Goal: Transaction & Acquisition: Purchase product/service

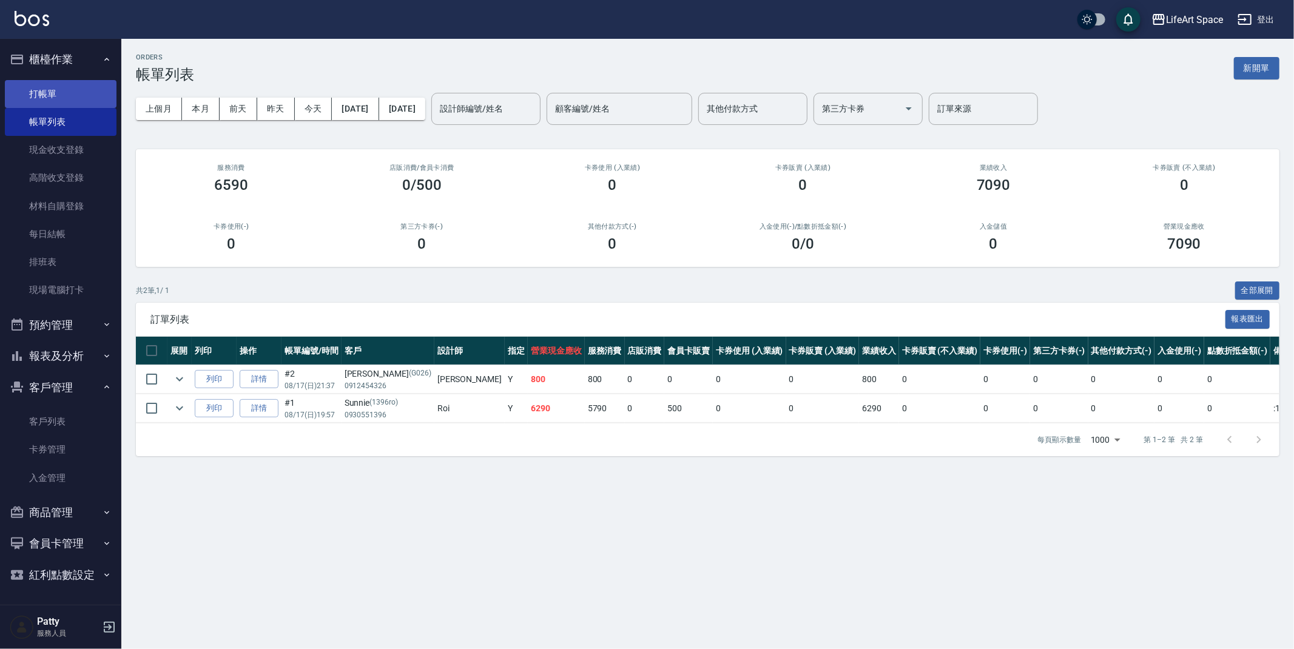
click at [65, 98] on link "打帳單" at bounding box center [61, 94] width 112 height 28
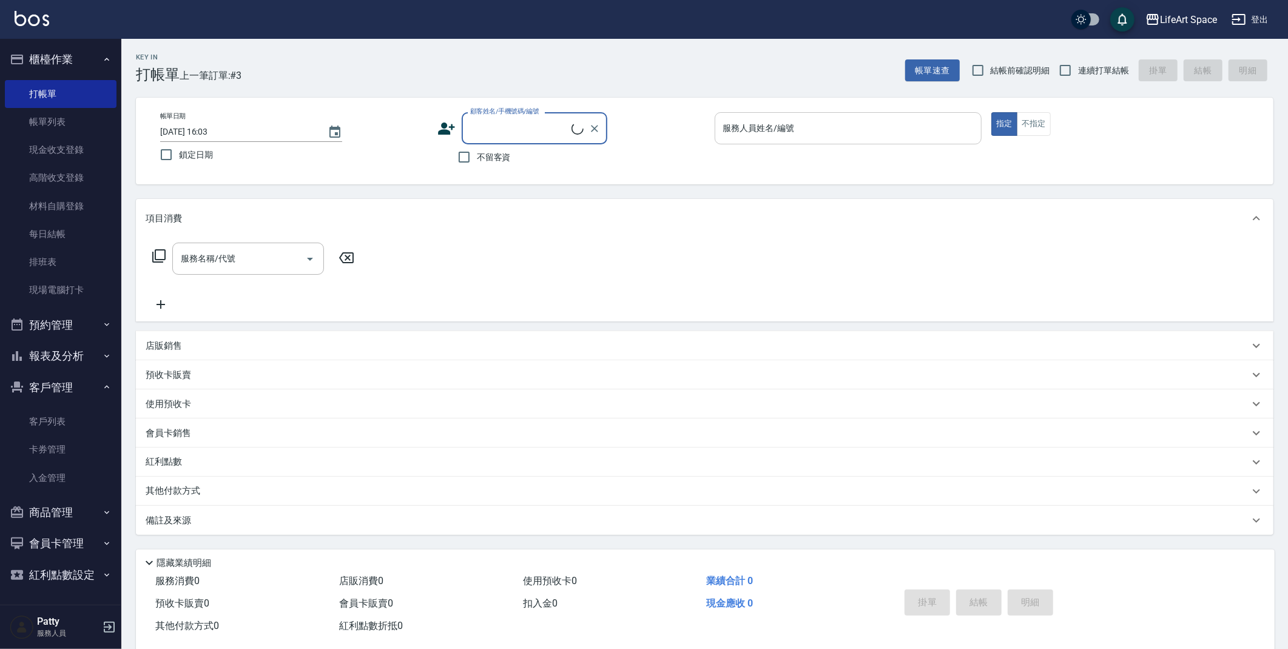
click at [804, 129] on input "服務人員姓名/編號" at bounding box center [848, 128] width 257 height 21
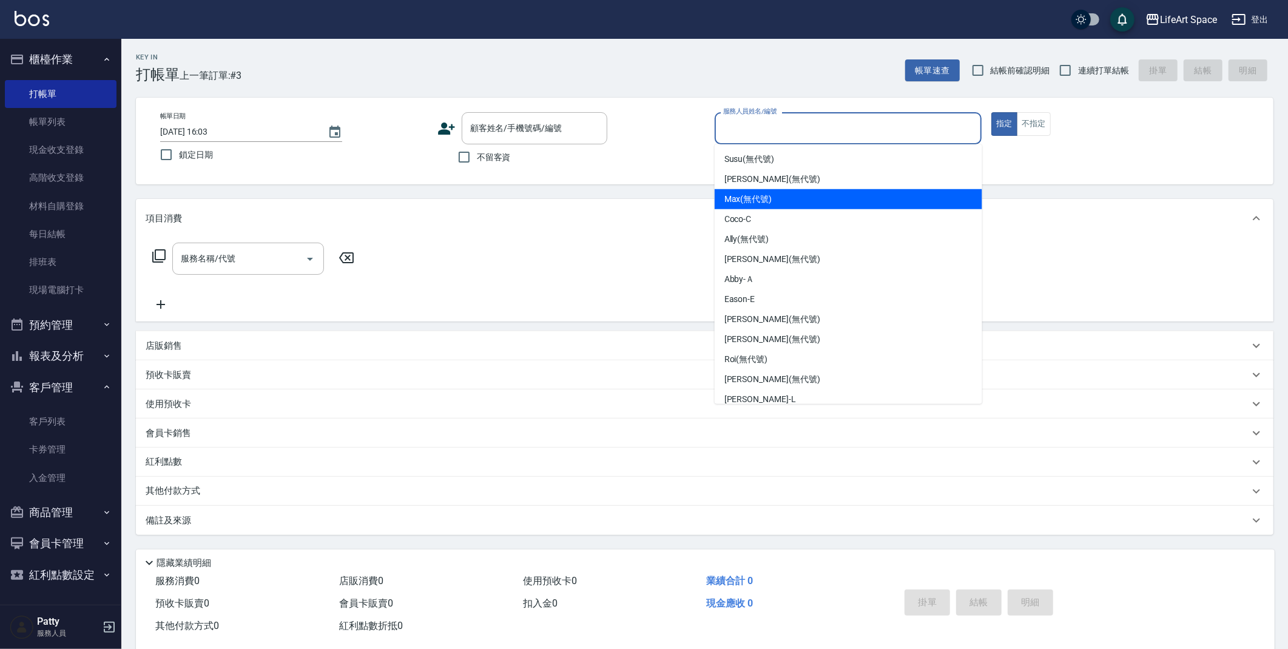
click at [761, 196] on span "Max (無代號)" at bounding box center [749, 199] width 48 height 13
type input "Max(無代號)"
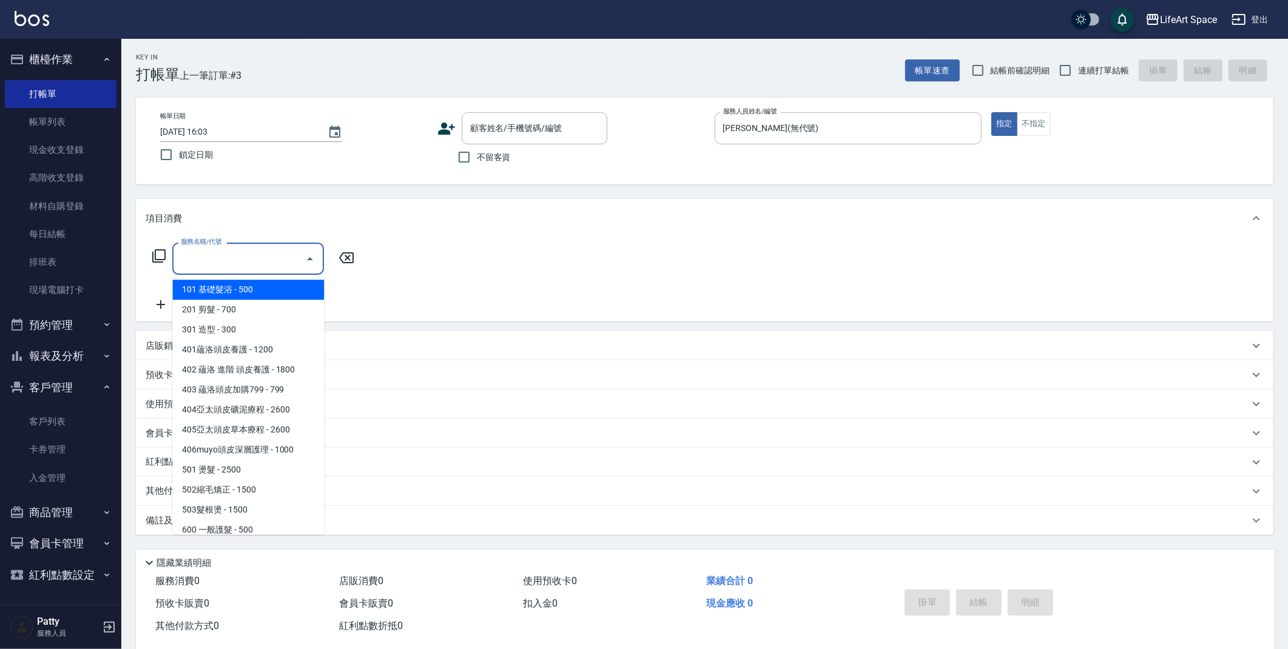
click at [289, 255] on input "服務名稱/代號" at bounding box center [239, 258] width 123 height 21
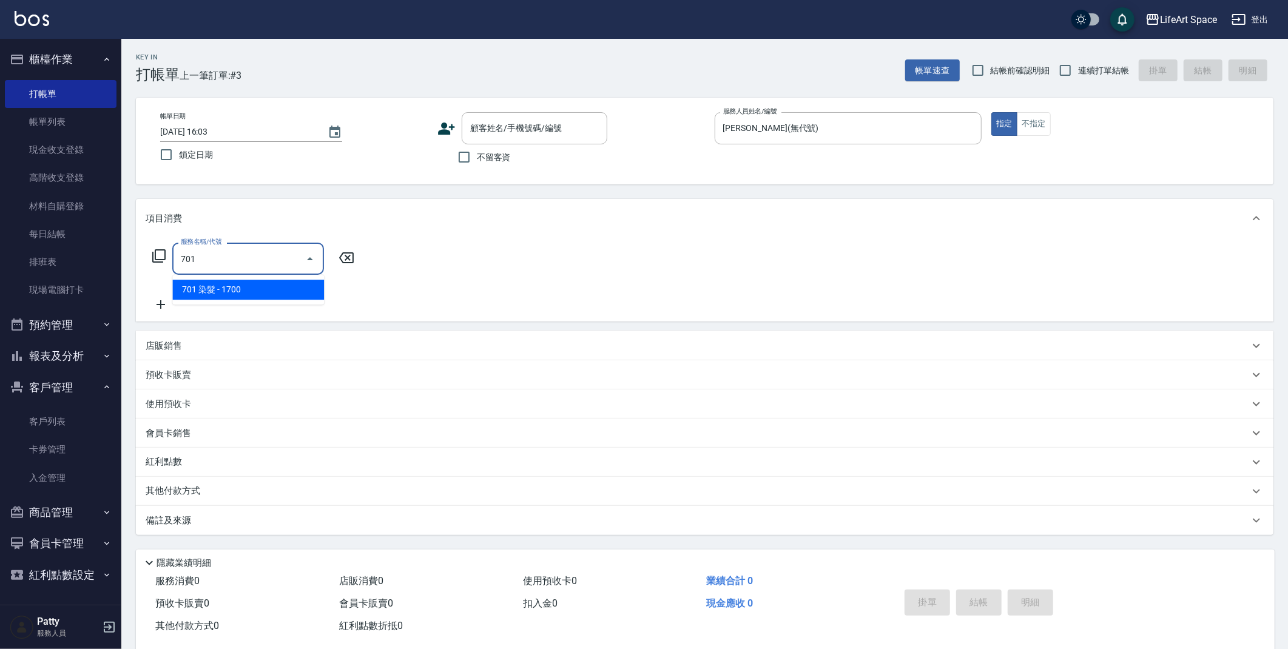
click at [288, 288] on span "701 染髮 - 1700" at bounding box center [248, 290] width 152 height 20
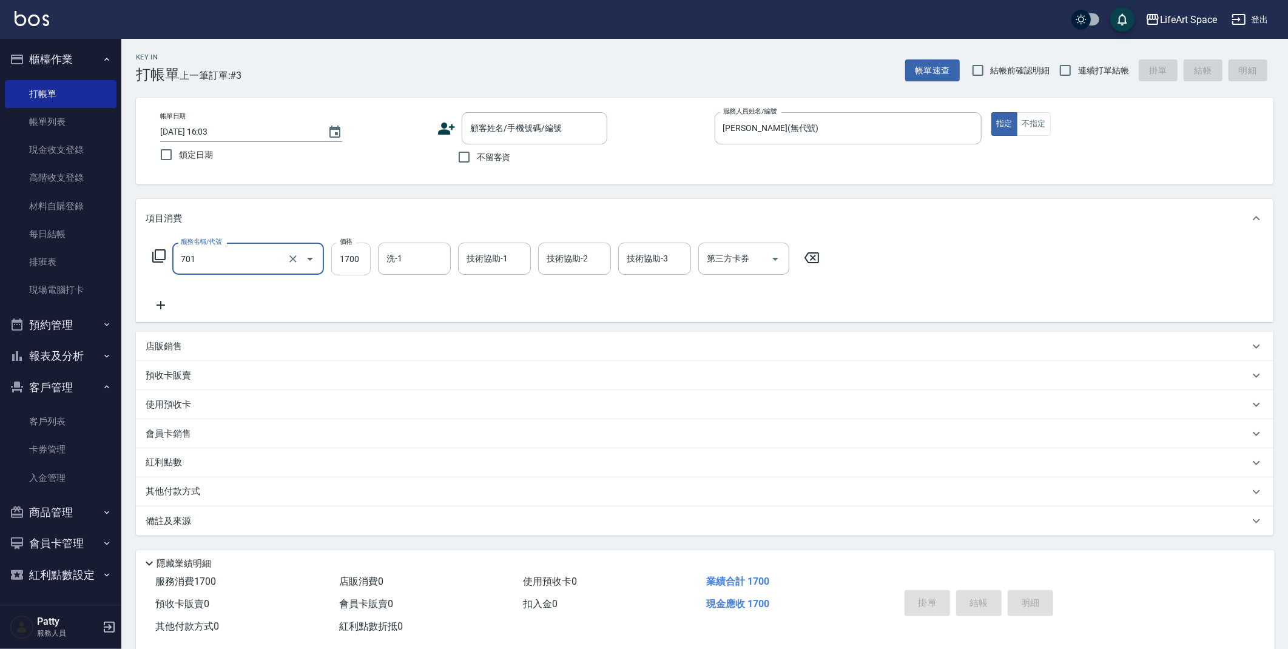
type input "701 染髮(701)"
click at [363, 262] on input "1700" at bounding box center [350, 259] width 39 height 33
type input "5700"
click at [160, 307] on icon at bounding box center [161, 305] width 30 height 15
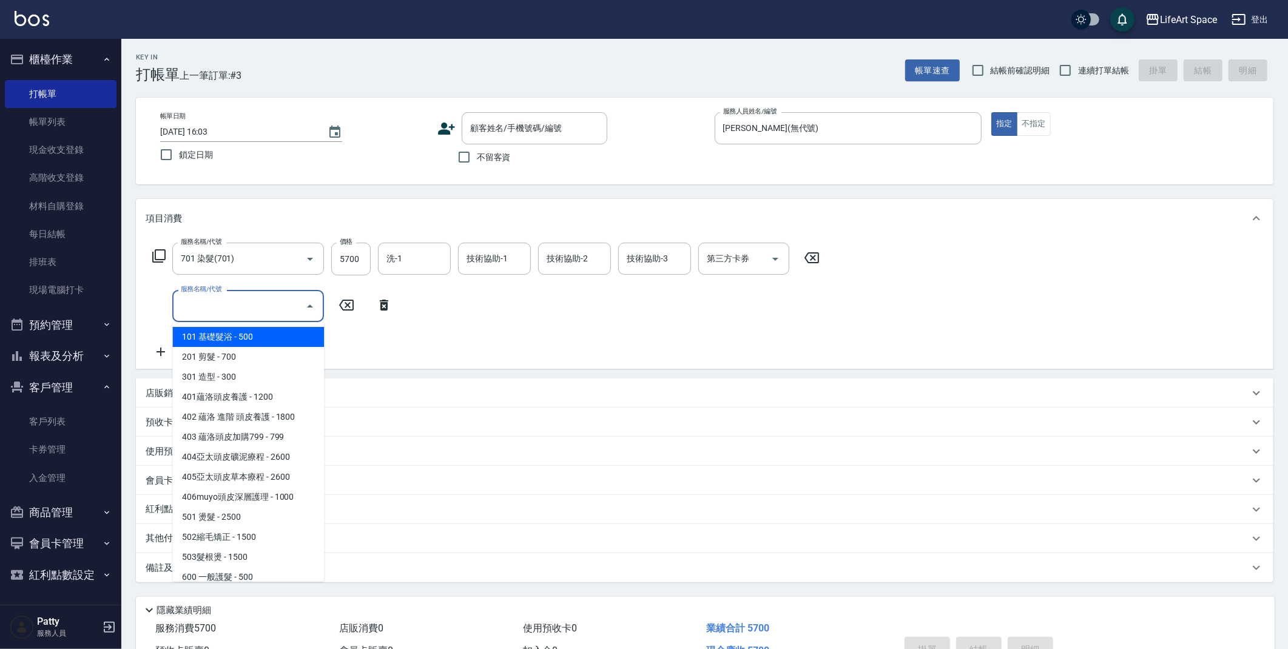
click at [262, 309] on input "服務名稱/代號" at bounding box center [239, 306] width 123 height 21
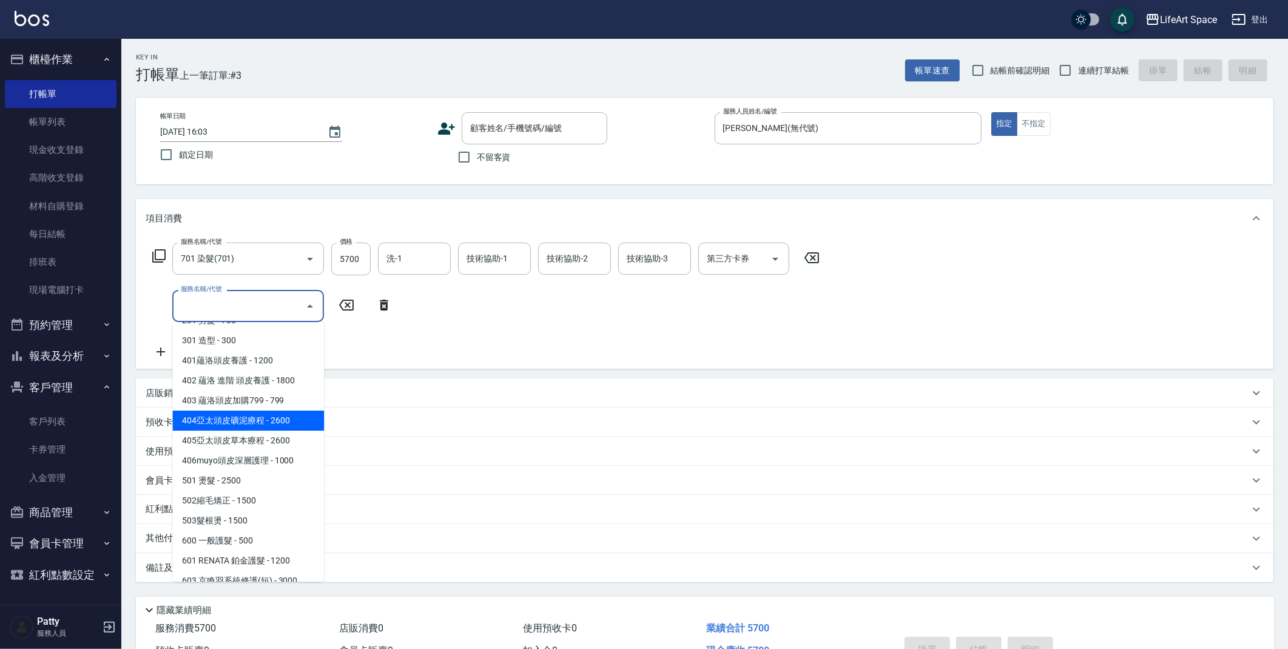
scroll to position [190, 0]
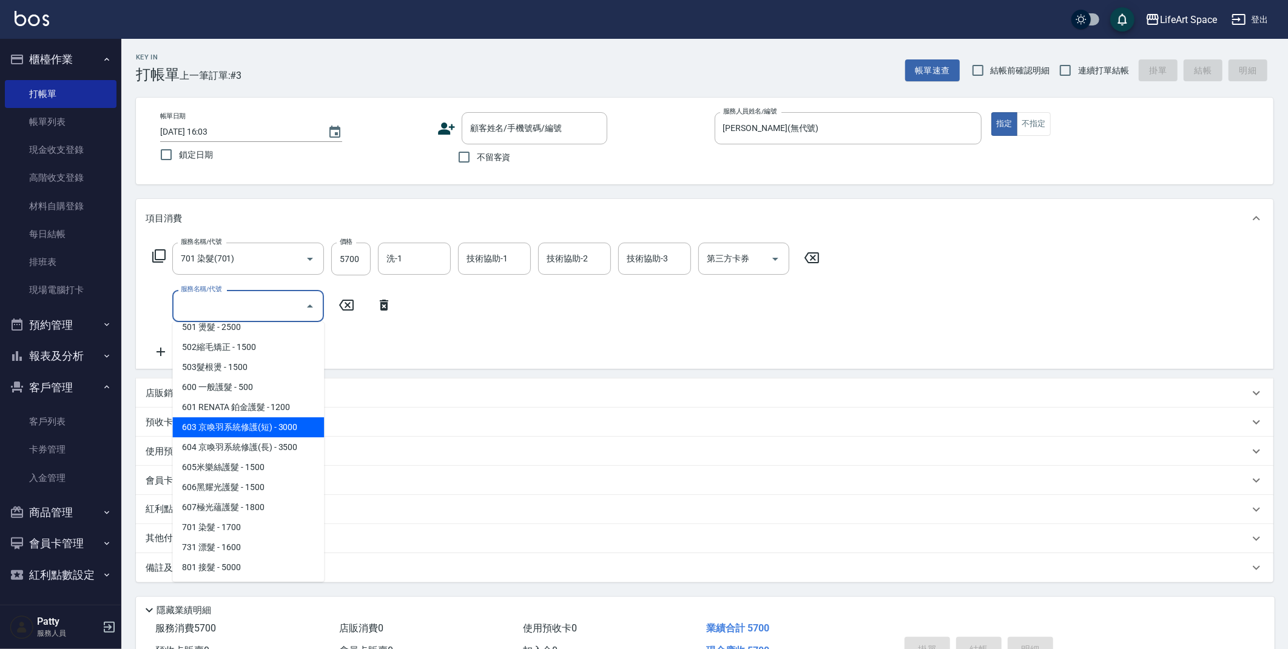
drag, startPoint x: 270, startPoint y: 430, endPoint x: 345, endPoint y: 337, distance: 118.6
click at [270, 430] on span "603 京喚羽系統修護(短) - 3000" at bounding box center [248, 427] width 152 height 20
type input "603 京喚羽系統修護(短)(603)"
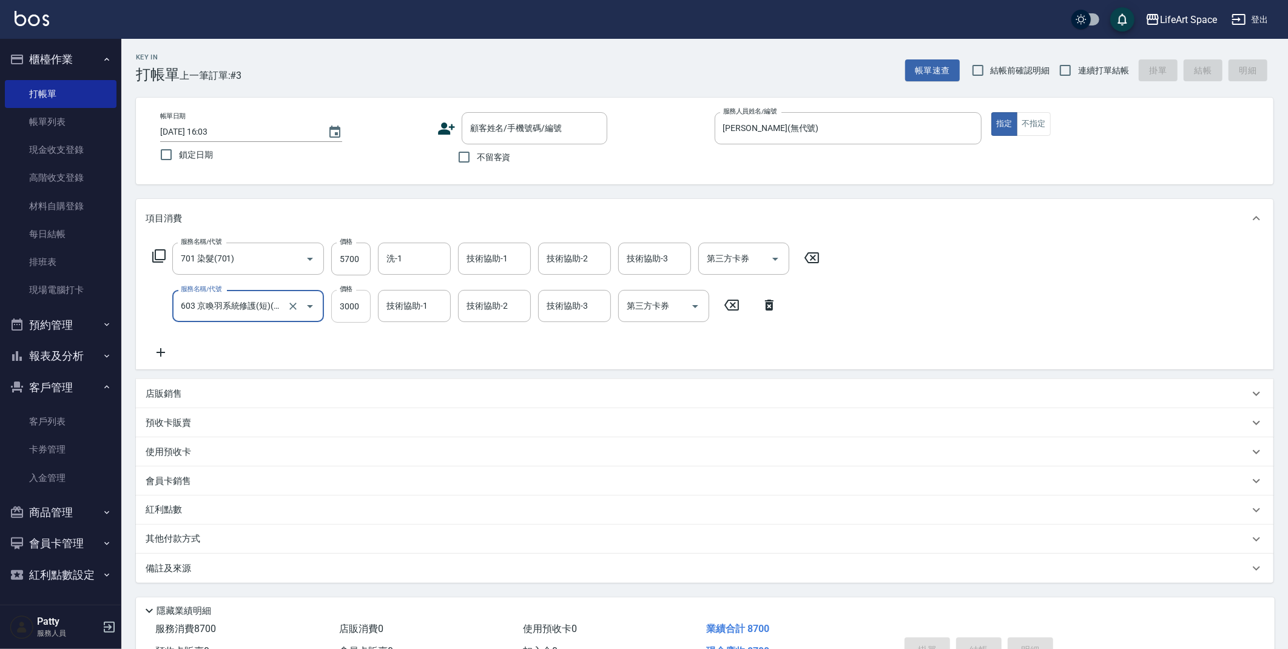
click at [363, 312] on input "3000" at bounding box center [350, 306] width 39 height 33
type input "2500"
click at [477, 263] on div "技術協助-1 技術協助-1" at bounding box center [494, 259] width 73 height 32
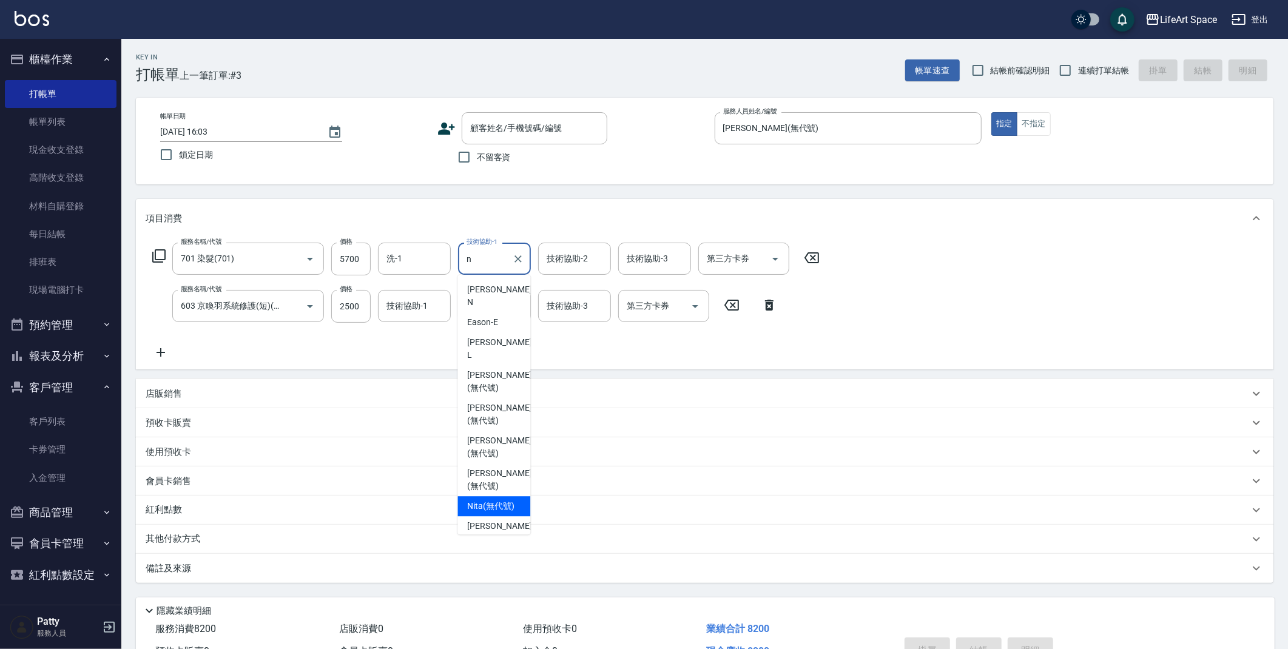
click at [499, 500] on span "Nita (無代號)" at bounding box center [490, 506] width 47 height 13
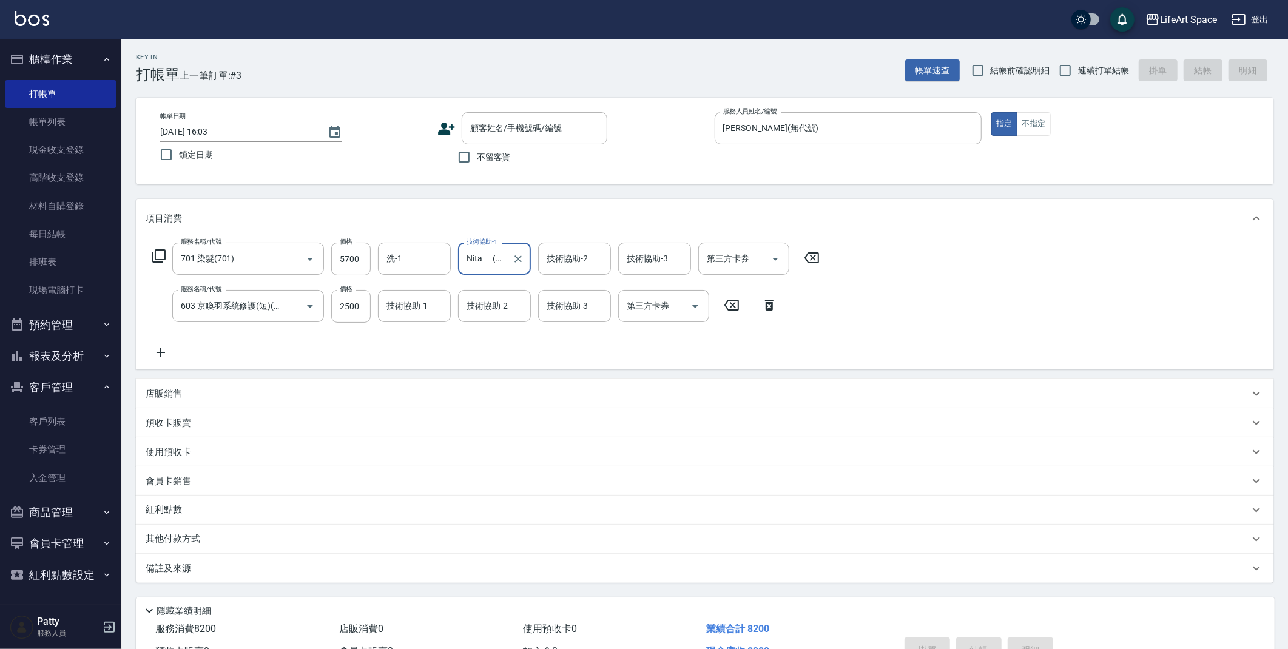
type input "Nita (無代號)"
click at [579, 261] on div "技術協助-2 技術協助-2" at bounding box center [574, 259] width 73 height 32
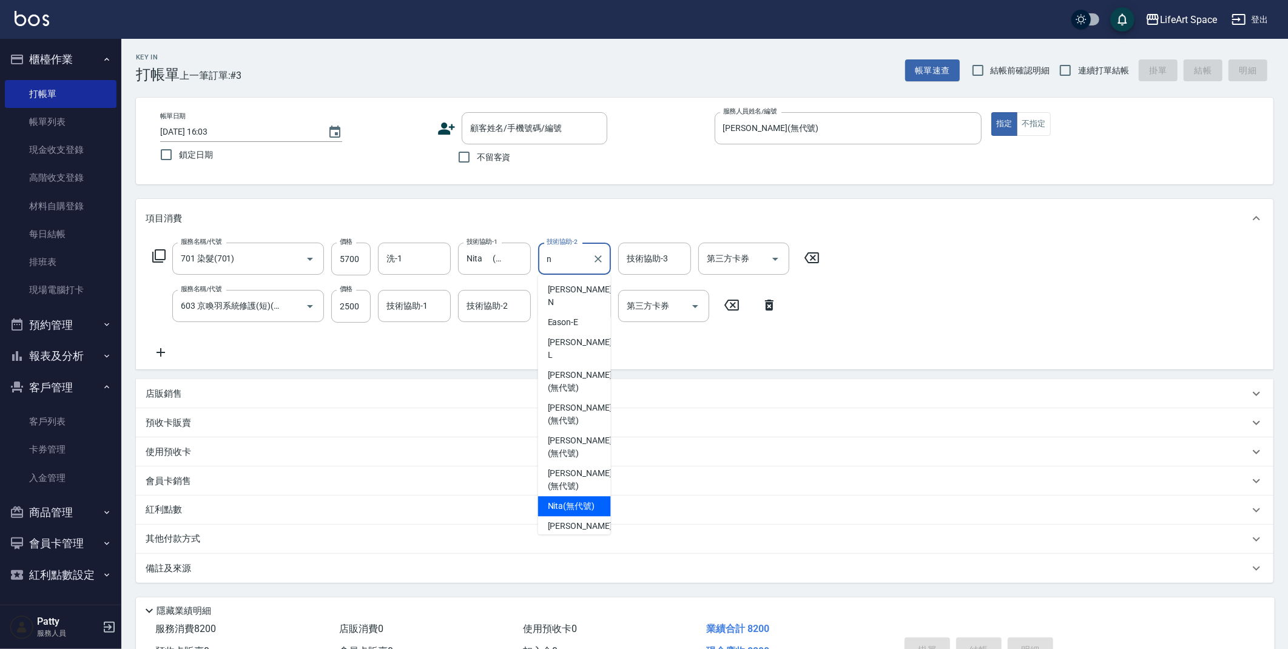
click at [572, 500] on span "Nita (無代號)" at bounding box center [571, 506] width 47 height 13
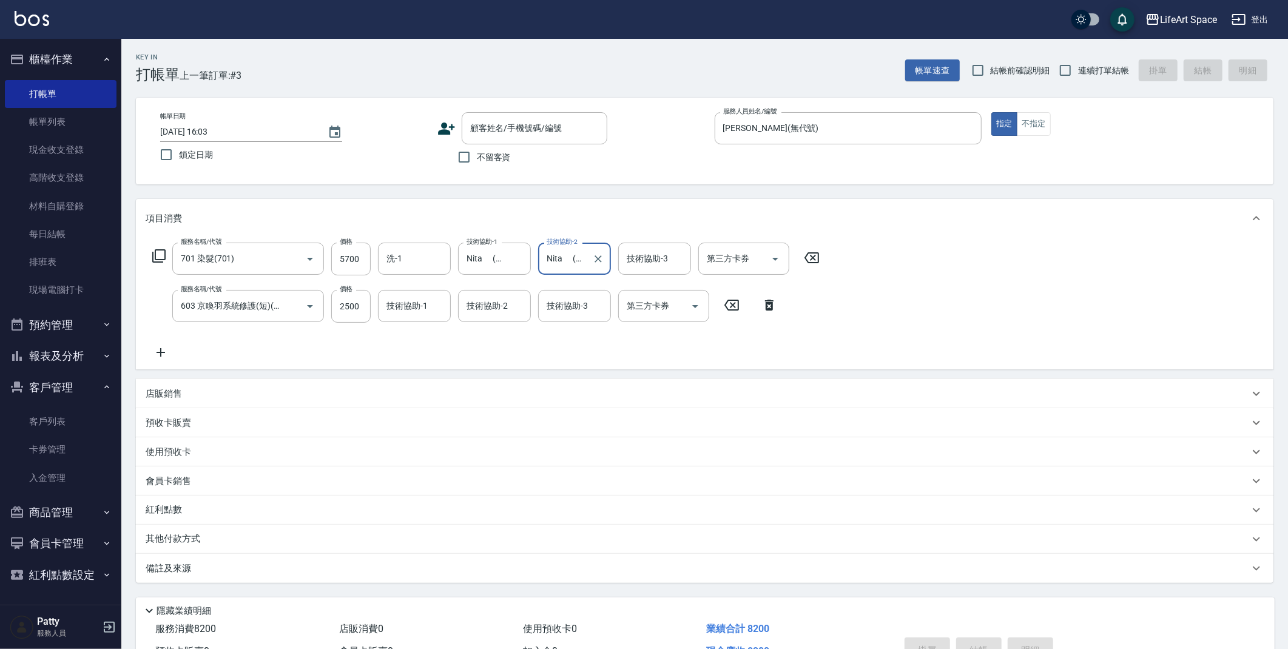
type input "Nita (無代號)"
click at [661, 258] on div "技術協助-3 技術協助-3" at bounding box center [654, 259] width 73 height 32
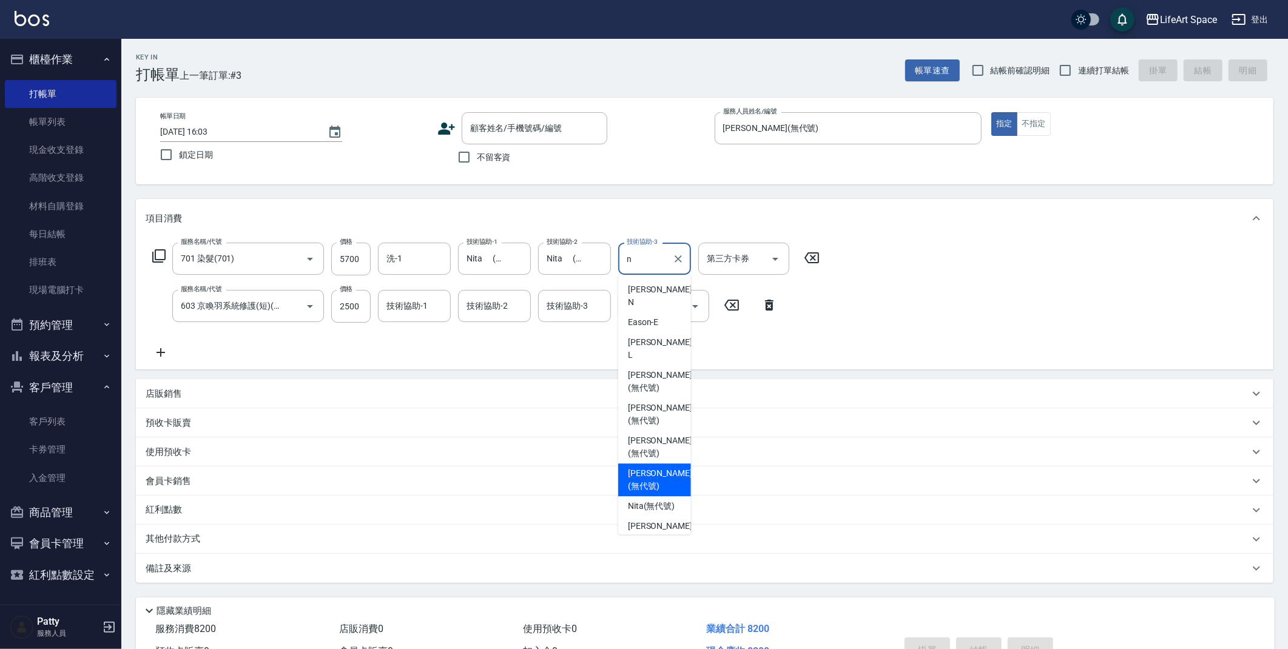
click at [654, 500] on span "Nita (無代號)" at bounding box center [651, 506] width 47 height 13
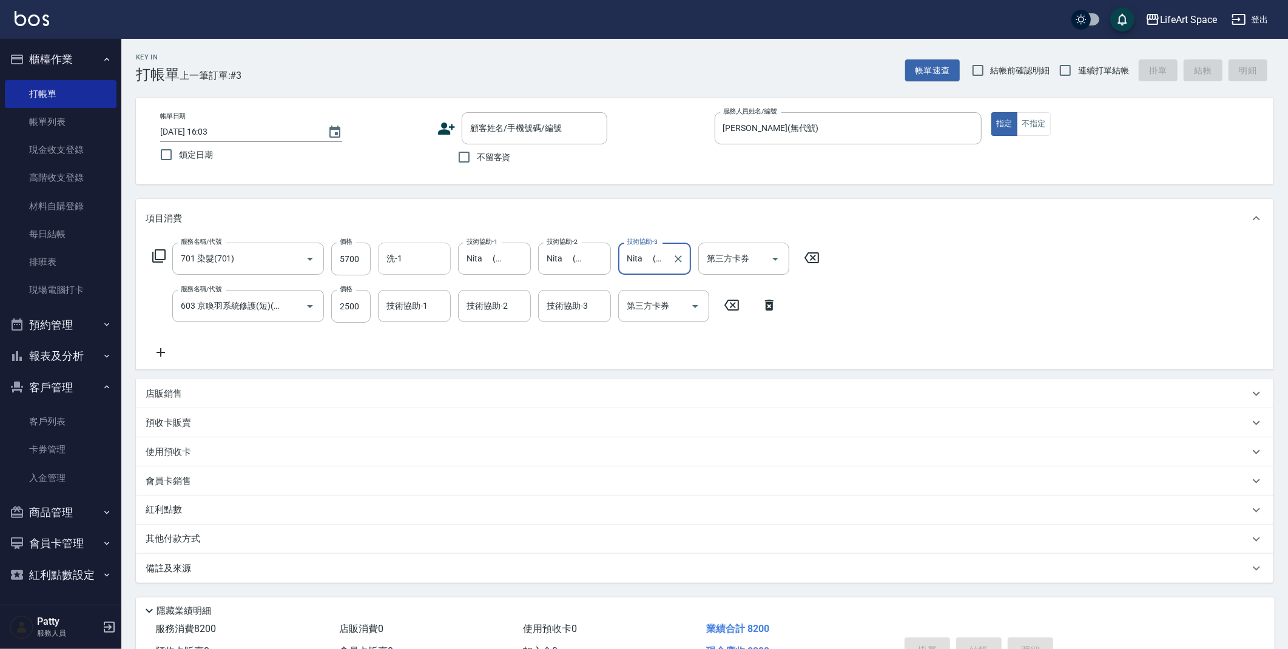
type input "Nita (無代號)"
click at [397, 263] on div "洗-1 洗-1" at bounding box center [414, 259] width 73 height 32
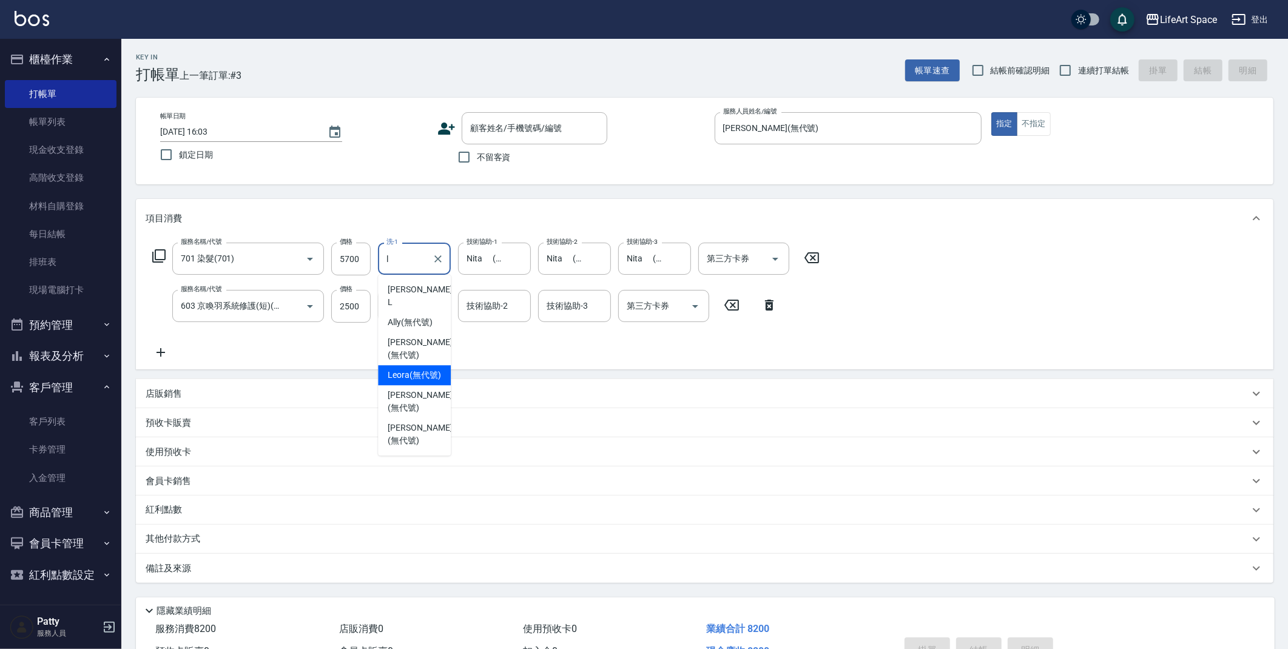
click at [415, 336] on span "Lillian (無代號)" at bounding box center [420, 348] width 64 height 25
type input "Lillian(無代號)"
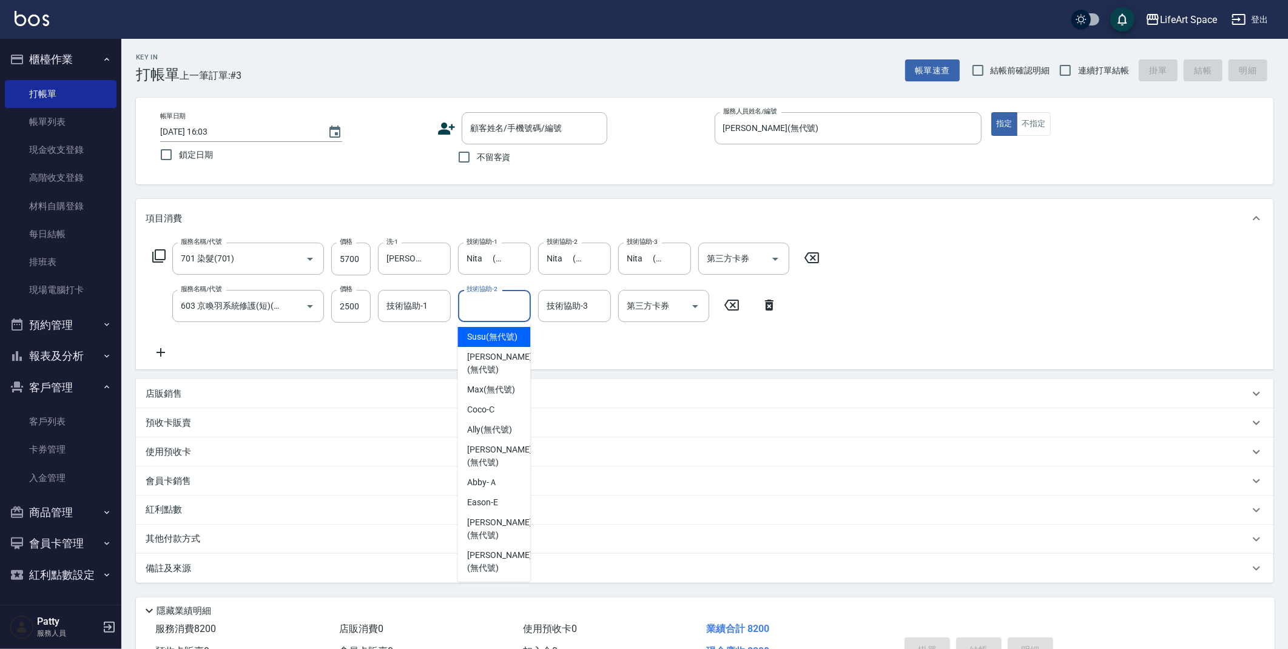
click at [493, 303] on div "技術協助-2 技術協助-2" at bounding box center [494, 306] width 73 height 32
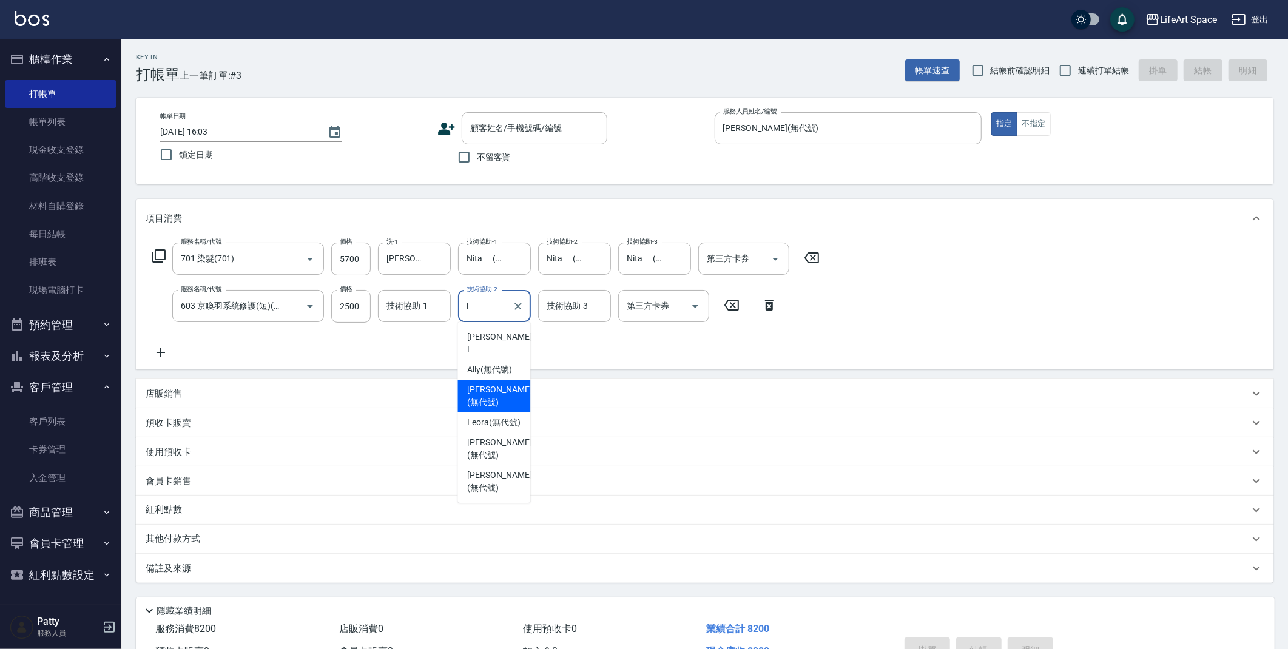
click at [496, 383] on span "Lillian (無代號)" at bounding box center [499, 395] width 64 height 25
type input "Lillian(無代號)"
click at [424, 309] on div "技術協助-1 技術協助-1" at bounding box center [414, 306] width 73 height 32
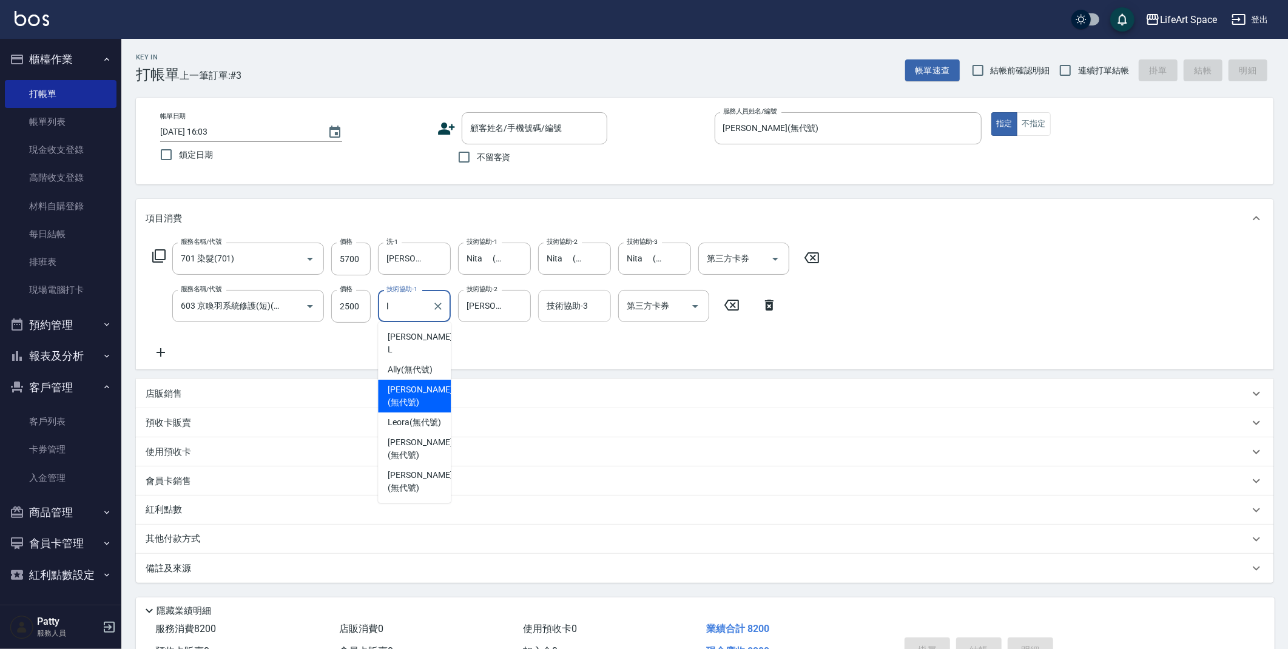
drag, startPoint x: 434, startPoint y: 375, endPoint x: 581, endPoint y: 320, distance: 156.9
click at [434, 383] on span "Lillian (無代號)" at bounding box center [420, 395] width 64 height 25
type input "Lillian(無代號)"
click at [581, 312] on input "技術協助-3" at bounding box center [575, 306] width 62 height 21
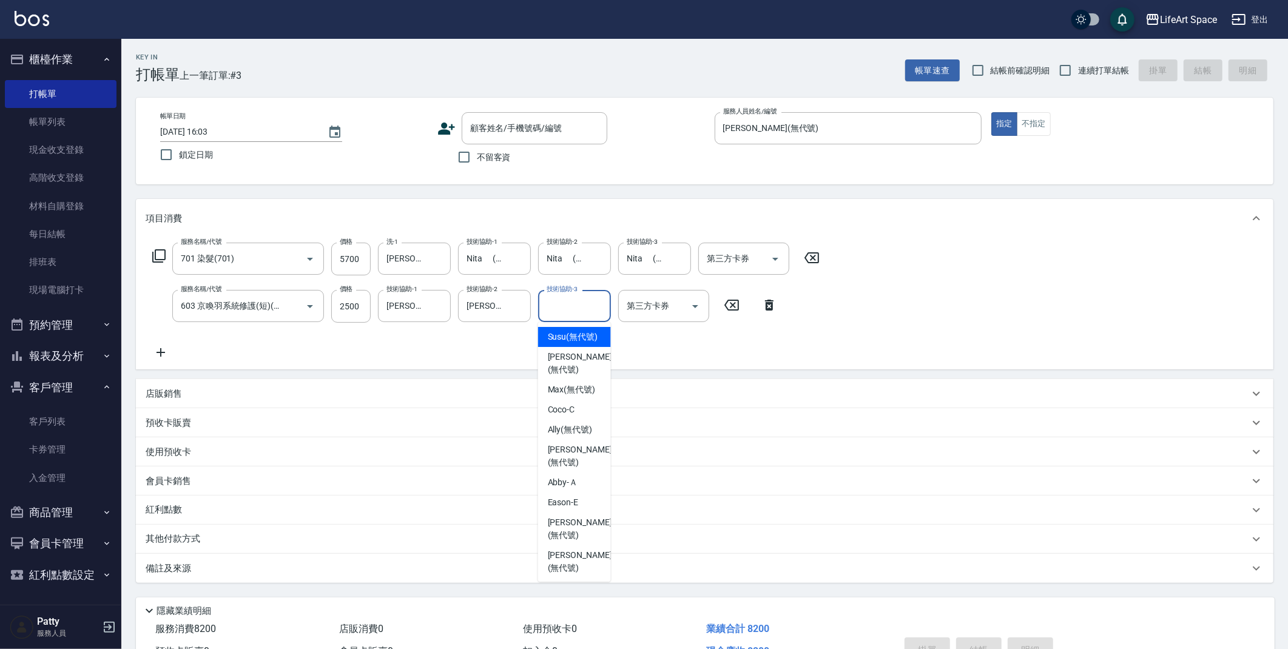
type input "m"
click at [573, 547] on span "Nita (無代號)" at bounding box center [571, 553] width 47 height 13
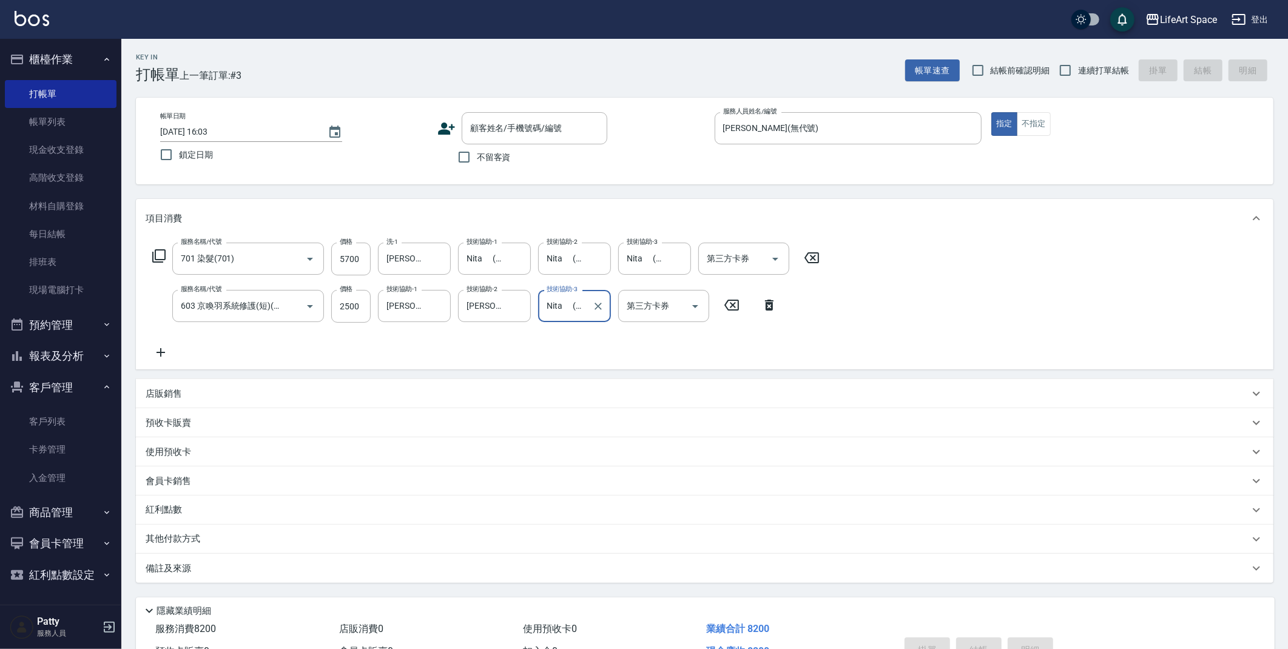
type input "Nita (無代號)"
click at [354, 572] on div "備註及來源" at bounding box center [698, 568] width 1104 height 13
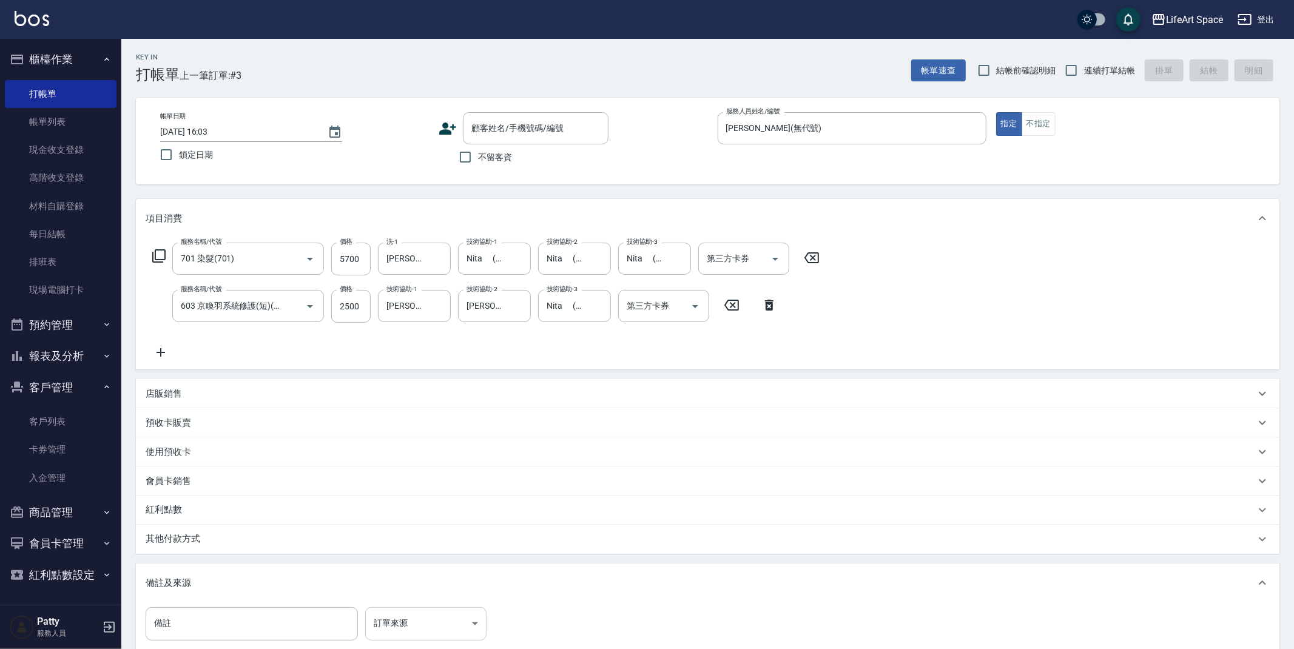
click at [427, 624] on body "LifeArt Space 登出 櫃檯作業 打帳單 帳單列表 現金收支登錄 高階收支登錄 材料自購登錄 每日結帳 排班表 現場電腦打卡 預約管理 預約管理 單…" at bounding box center [647, 398] width 1294 height 797
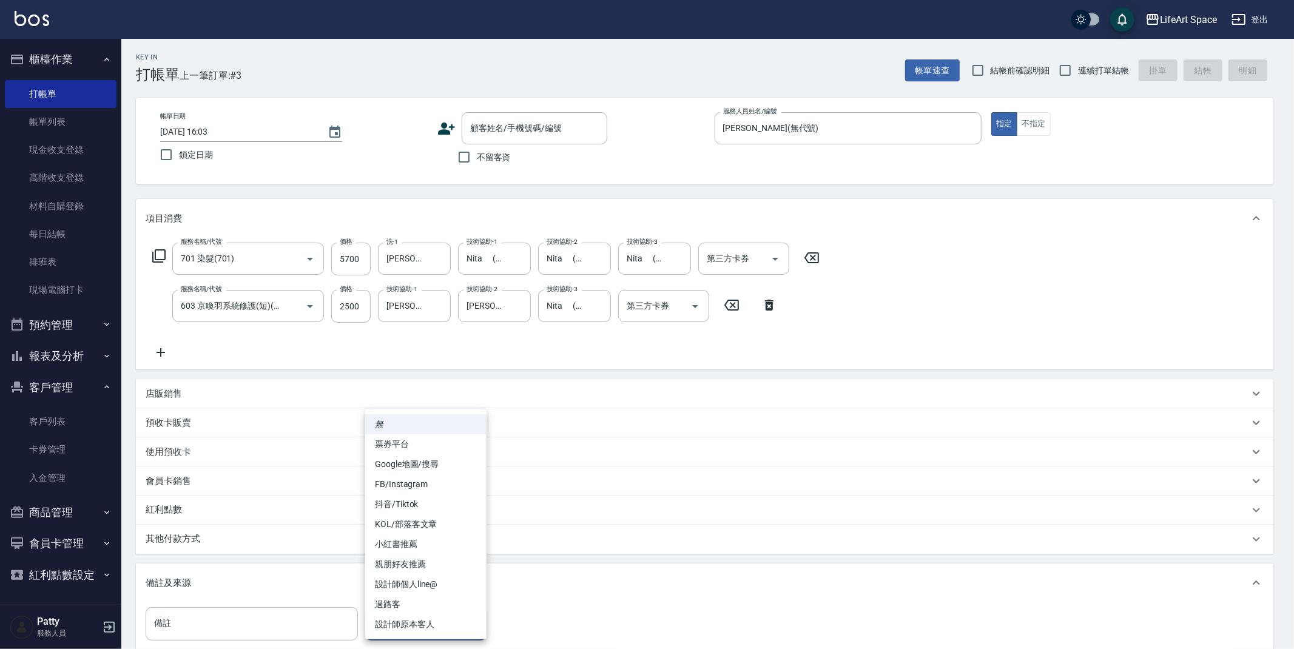
click at [444, 584] on li "設計師個人line@" at bounding box center [425, 585] width 121 height 20
type input "設計師個人line@"
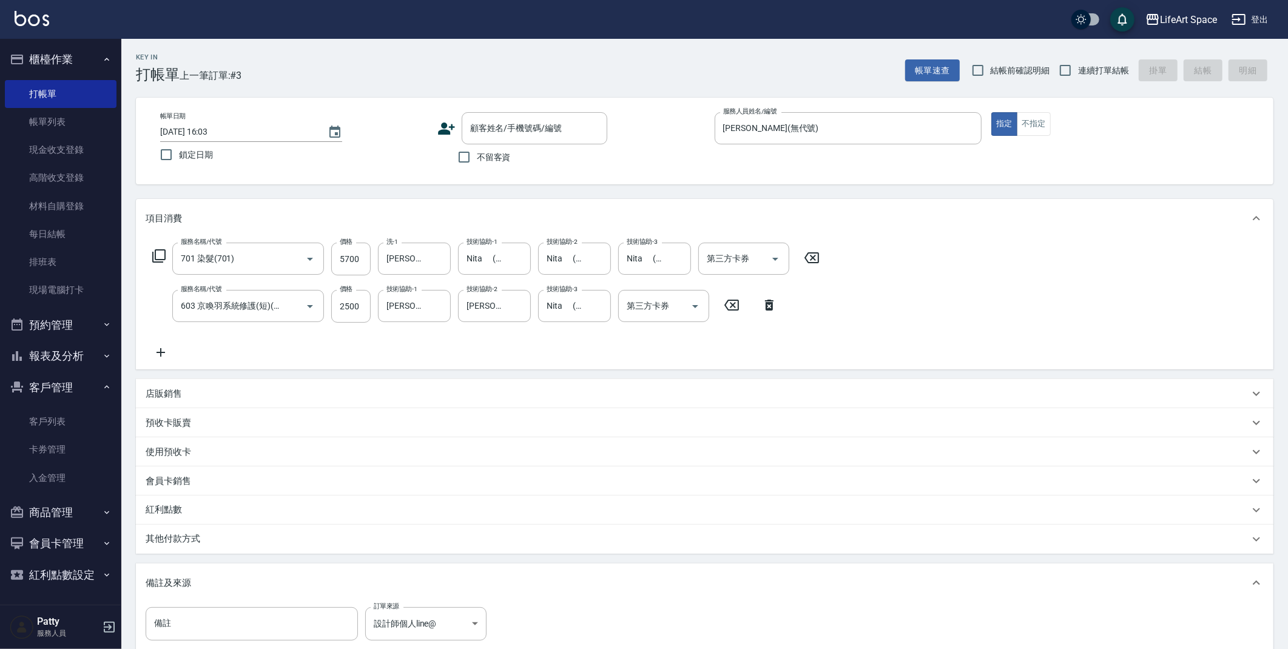
drag, startPoint x: 317, startPoint y: 537, endPoint x: 304, endPoint y: 558, distance: 24.6
click at [317, 537] on div "其他付款方式" at bounding box center [698, 539] width 1104 height 13
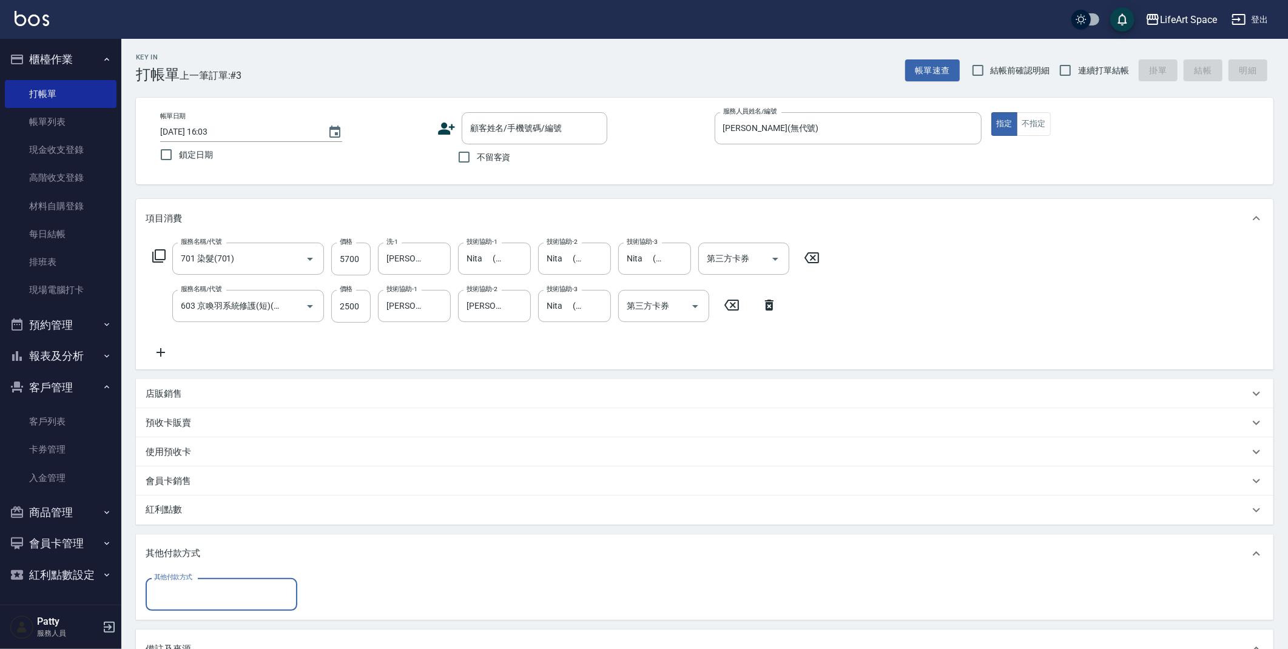
scroll to position [0, 0]
click at [228, 577] on div "其他付款方式 其他付款方式" at bounding box center [705, 596] width 1138 height 47
click at [231, 602] on input "其他付款方式" at bounding box center [221, 594] width 141 height 21
click at [215, 518] on span "Linepay" at bounding box center [222, 523] width 152 height 20
type input "Linepay"
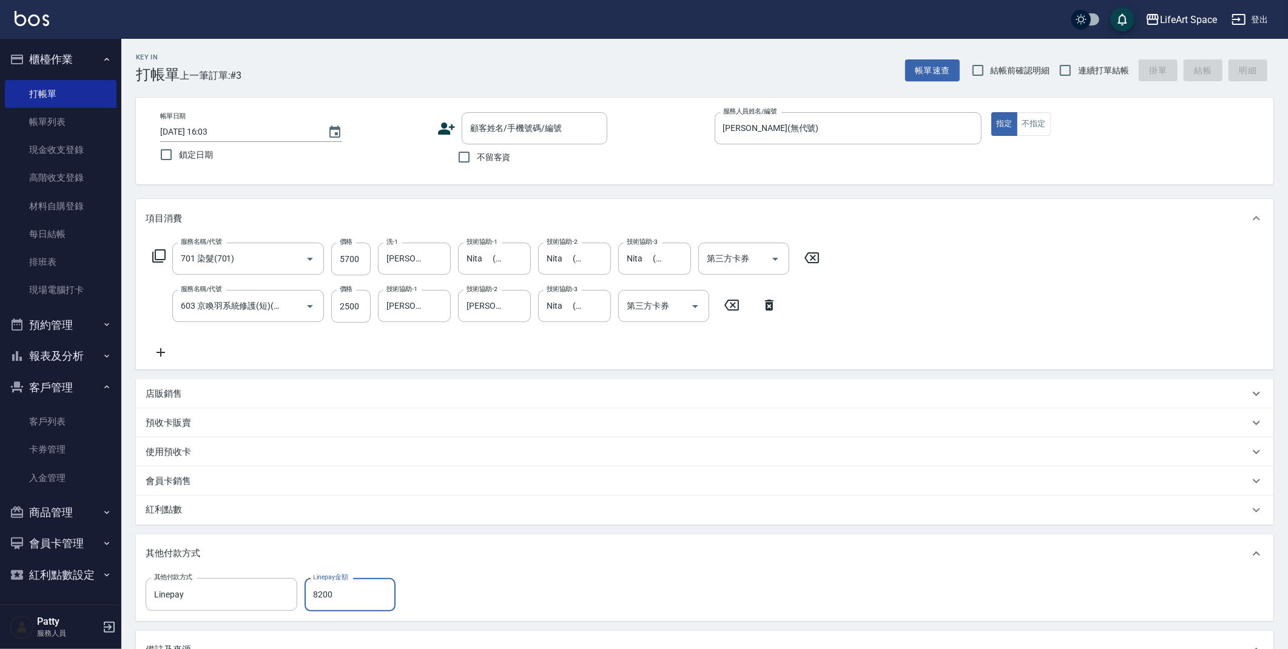
type input "8200"
click at [496, 155] on span "不留客資" at bounding box center [494, 157] width 34 height 13
click at [477, 155] on input "不留客資" at bounding box center [463, 156] width 25 height 25
checkbox input "true"
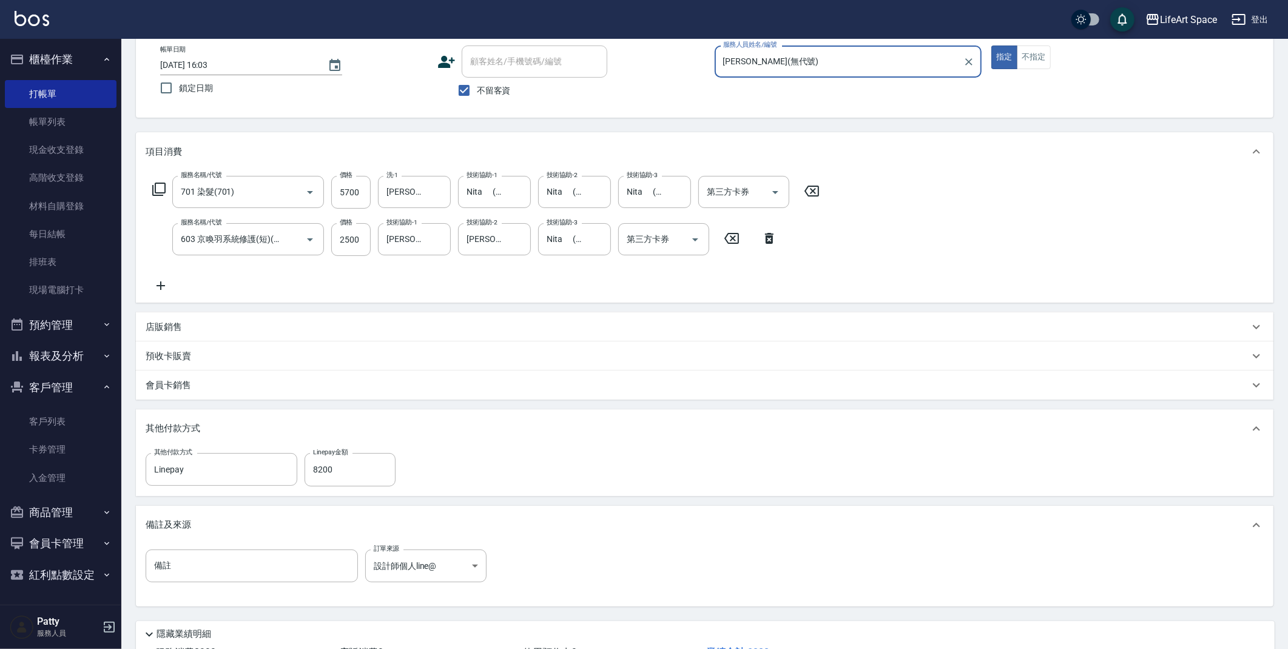
scroll to position [160, 0]
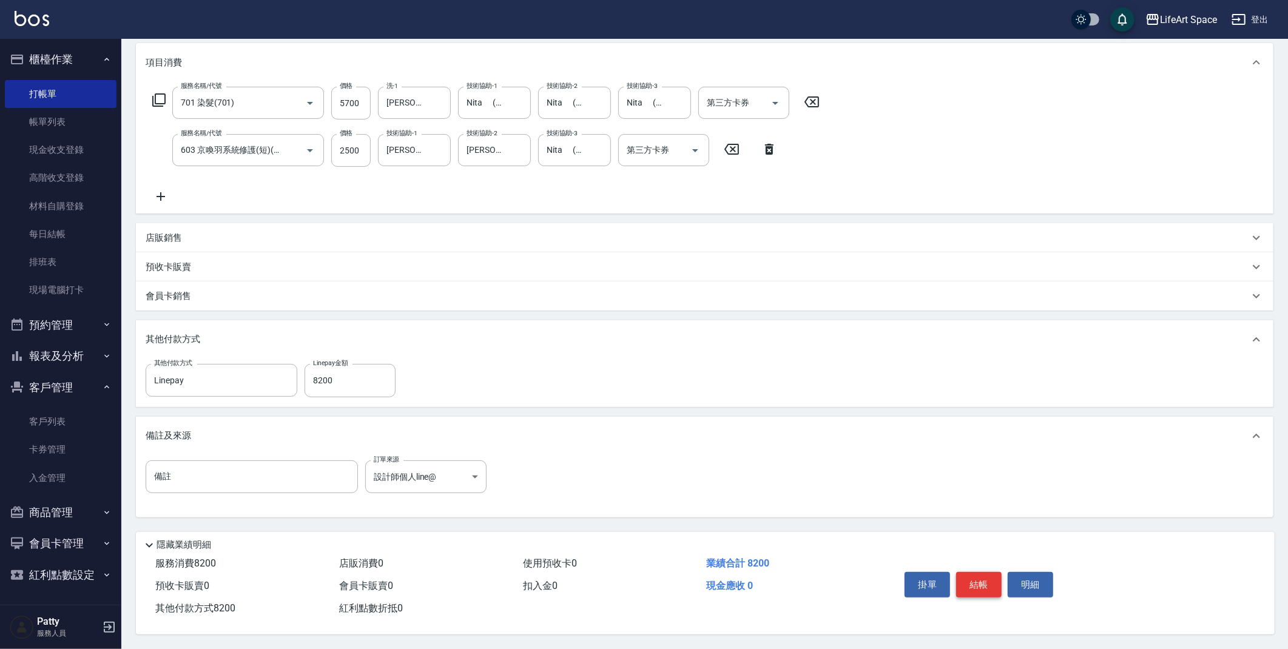
click at [981, 583] on button "結帳" at bounding box center [979, 584] width 46 height 25
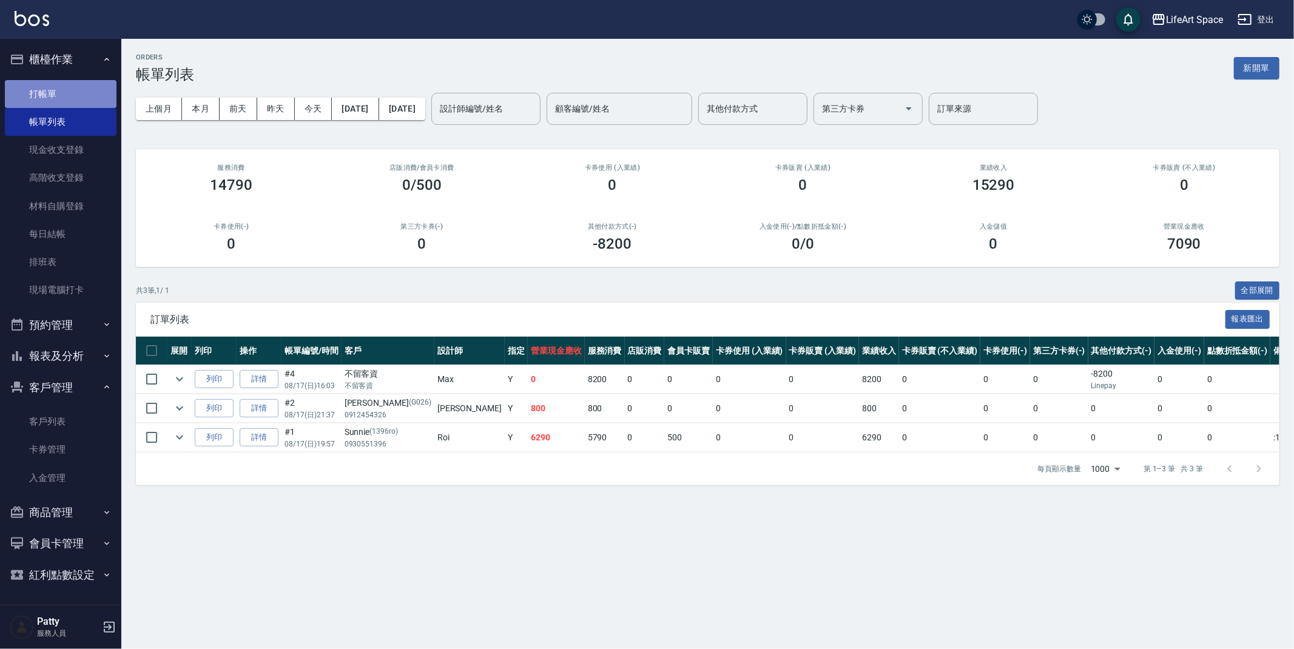
click at [53, 90] on link "打帳單" at bounding box center [61, 94] width 112 height 28
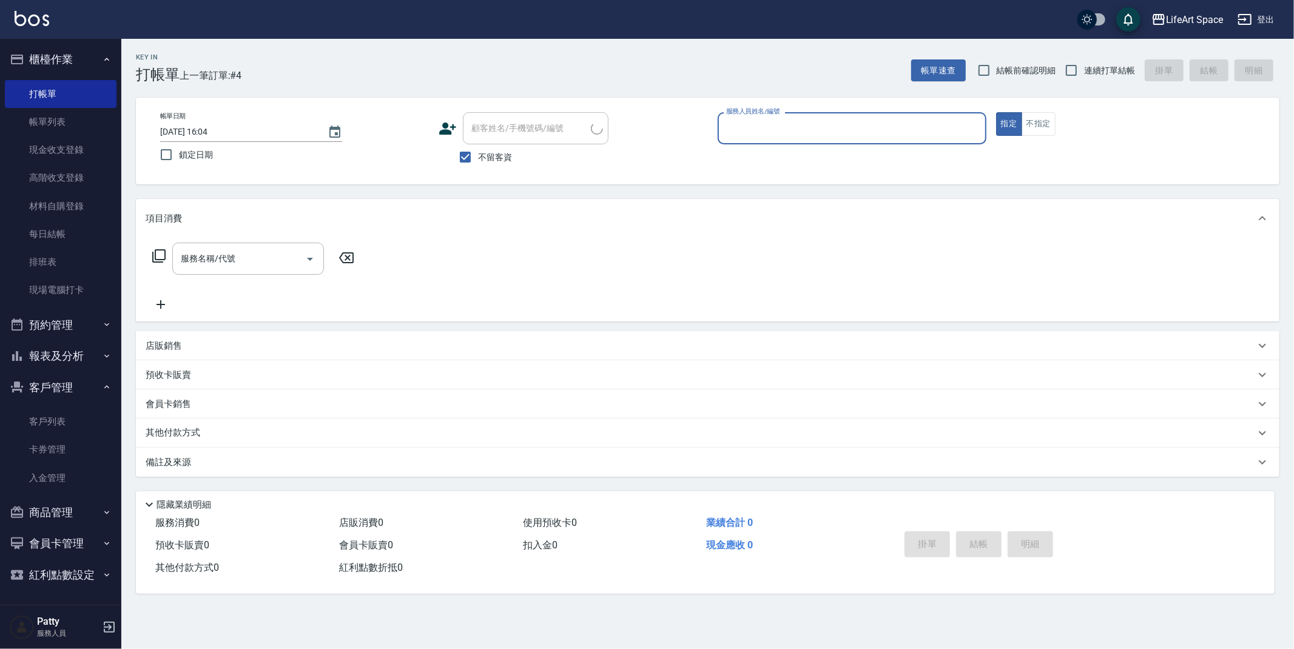
click at [839, 122] on input "服務人員姓名/編號" at bounding box center [852, 128] width 258 height 21
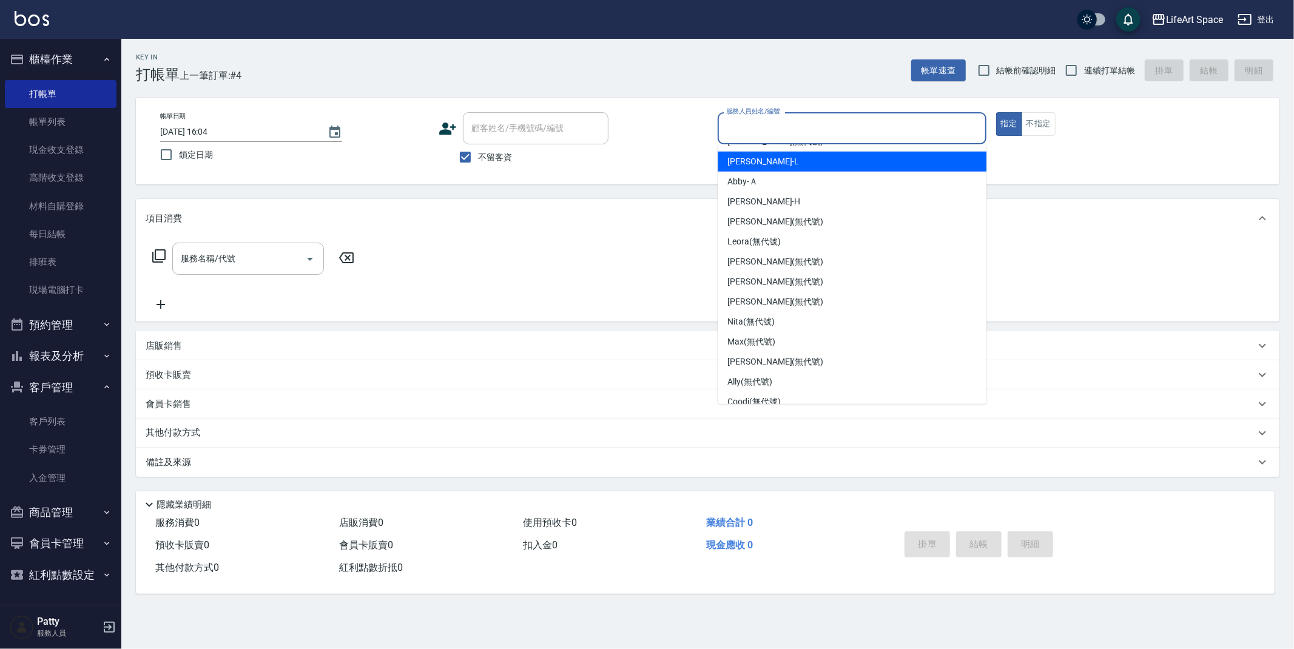
scroll to position [190, 0]
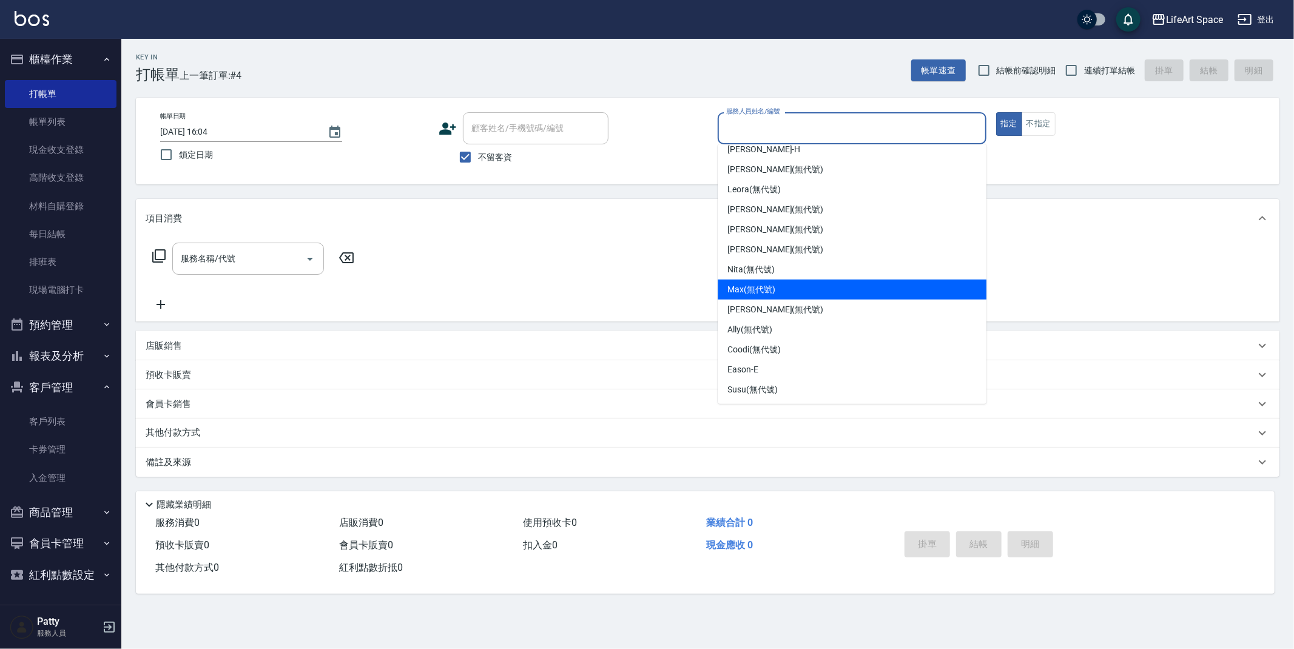
drag, startPoint x: 779, startPoint y: 291, endPoint x: 612, endPoint y: 286, distance: 166.3
click at [779, 290] on div "Max (無代號)" at bounding box center [852, 290] width 269 height 20
type input "Max(無代號)"
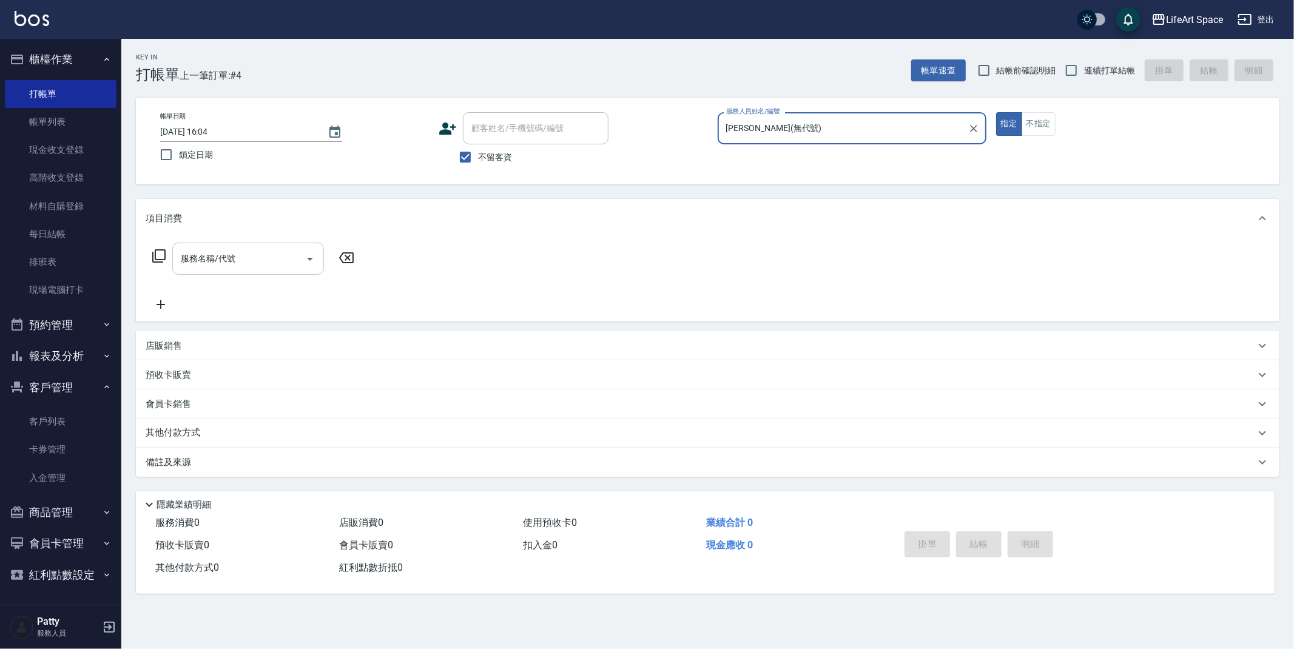
click at [240, 260] on input "服務名稱/代號" at bounding box center [239, 258] width 123 height 21
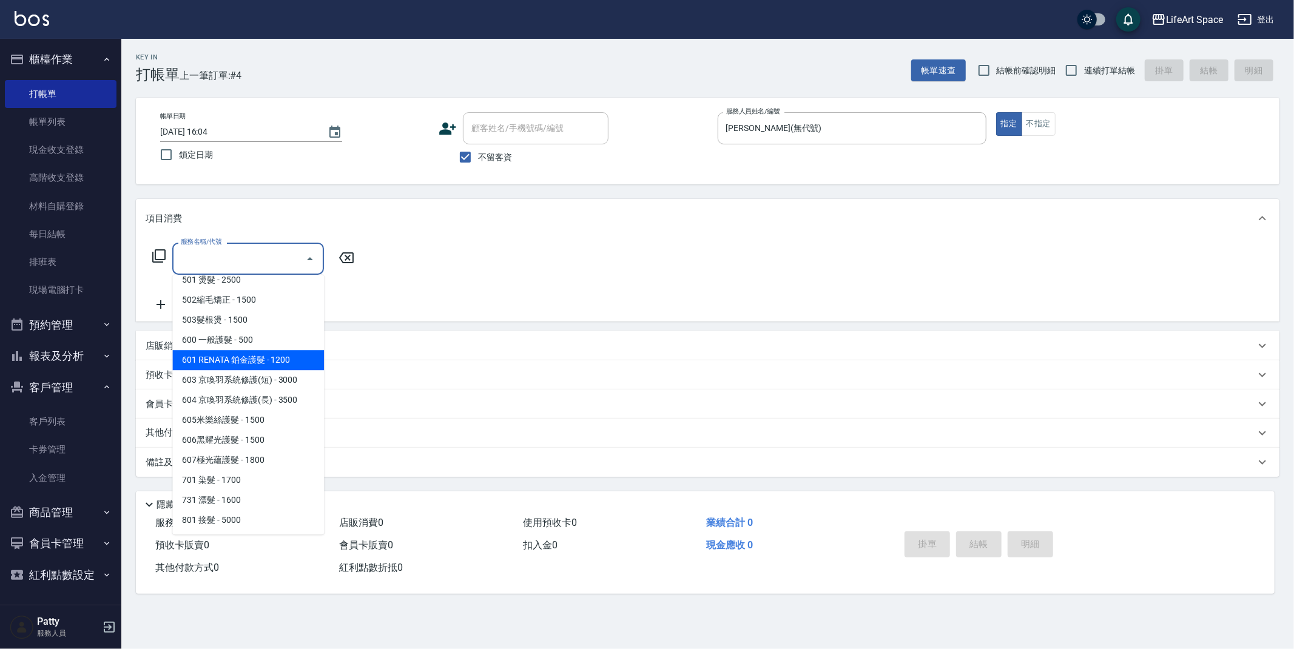
scroll to position [149, 0]
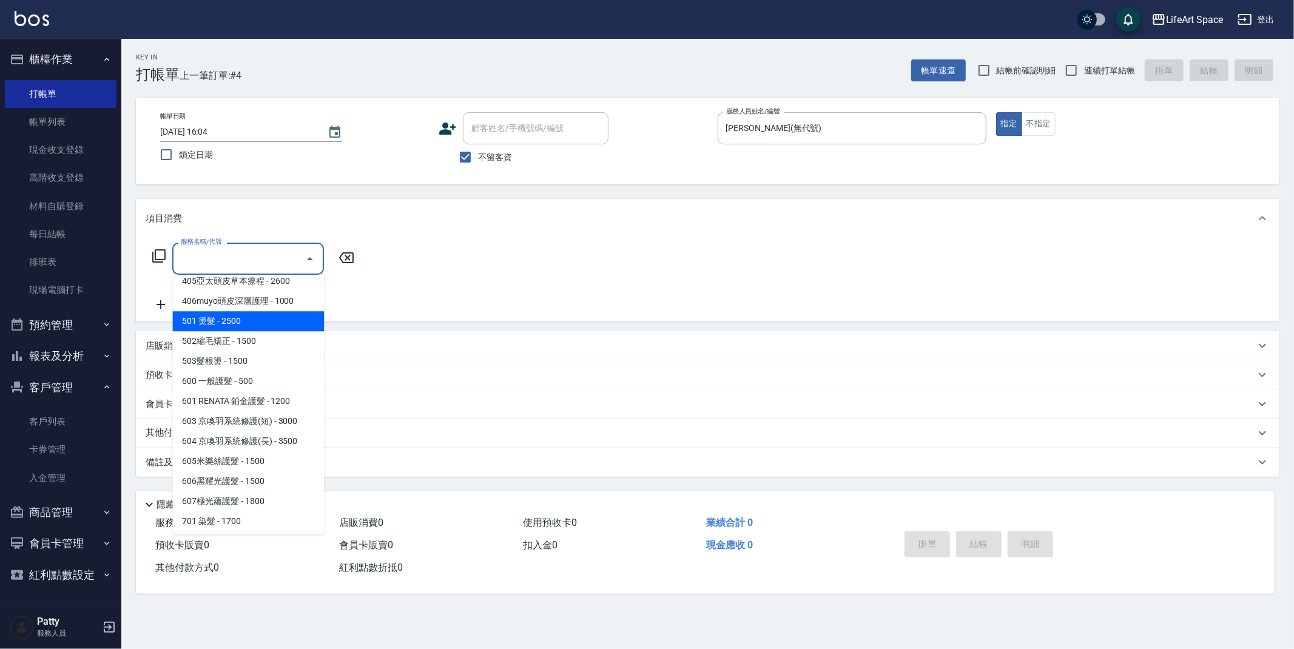
click at [258, 325] on span "501 燙髮 - 2500" at bounding box center [248, 321] width 152 height 20
type input "501 燙髮(501)"
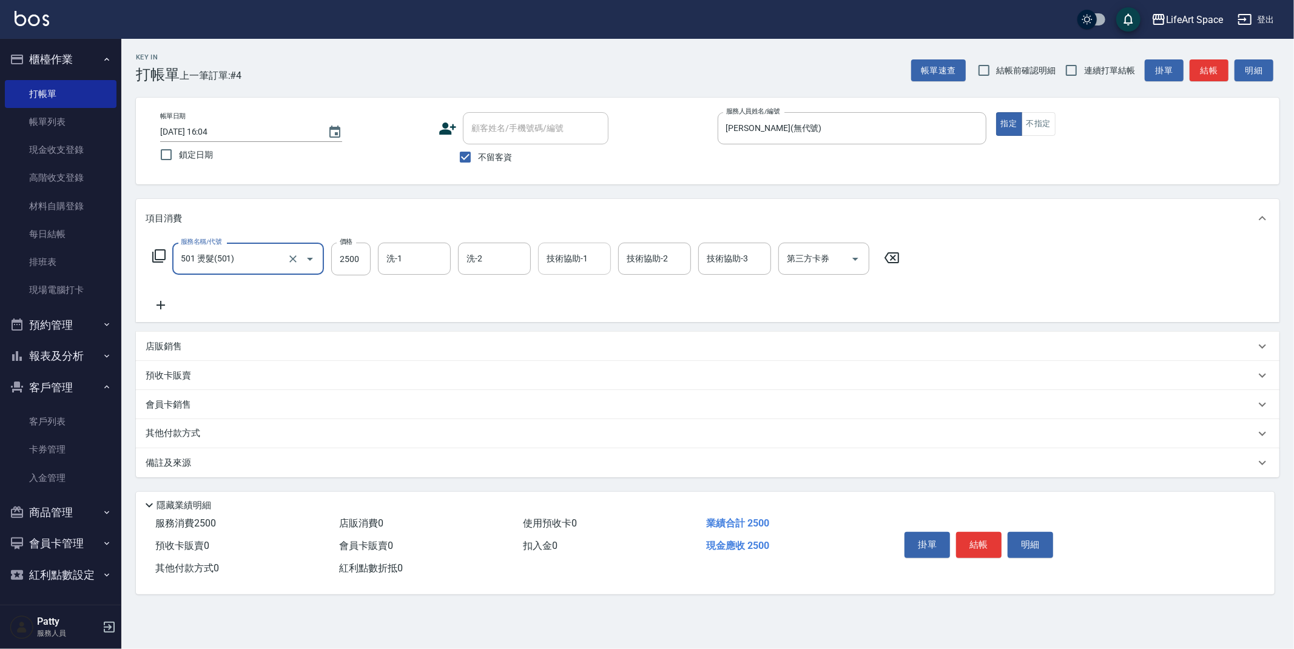
click at [592, 263] on input "技術協助-1" at bounding box center [575, 258] width 62 height 21
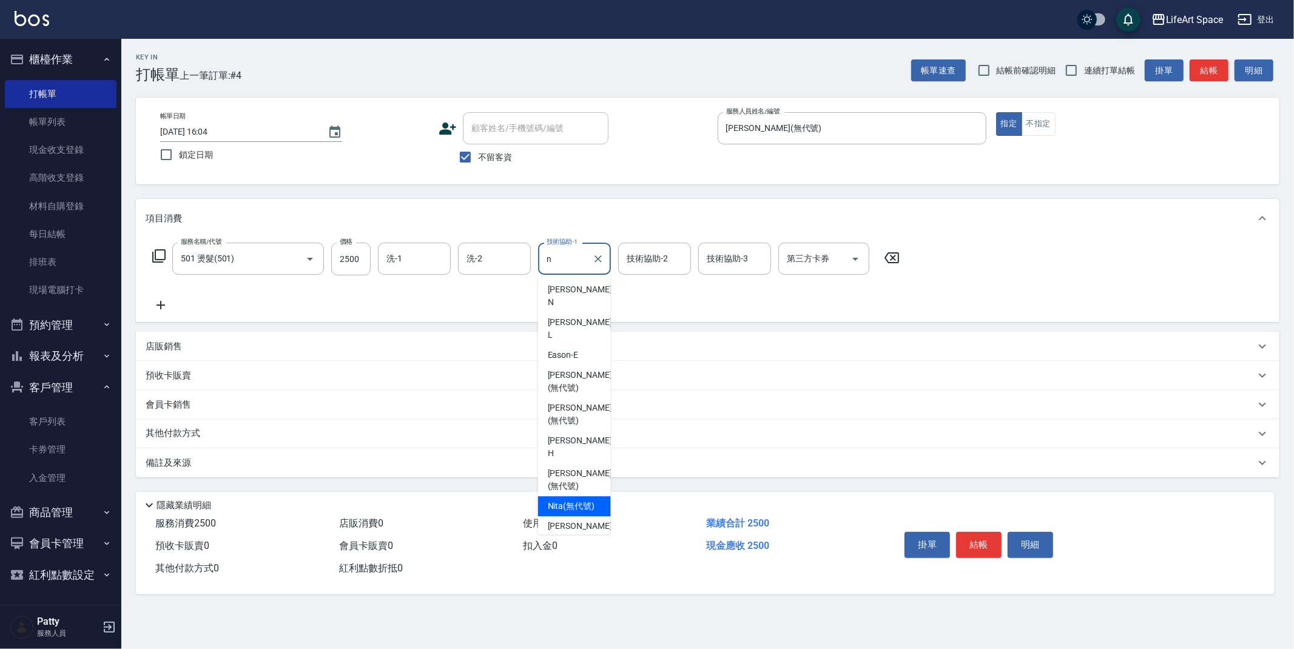
drag, startPoint x: 583, startPoint y: 446, endPoint x: 630, endPoint y: 342, distance: 114.0
click at [583, 500] on span "Nita (無代號)" at bounding box center [571, 506] width 47 height 13
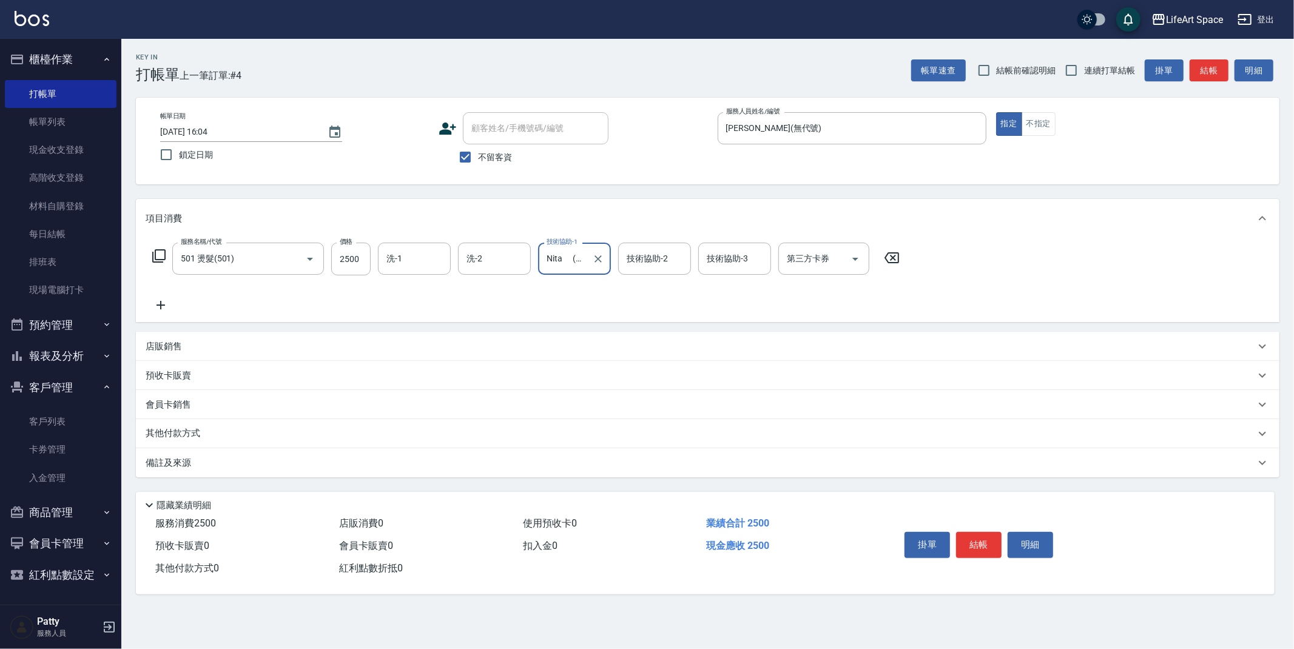
type input "Nita (無代號)n"
click at [595, 260] on icon "Clear" at bounding box center [598, 259] width 12 height 12
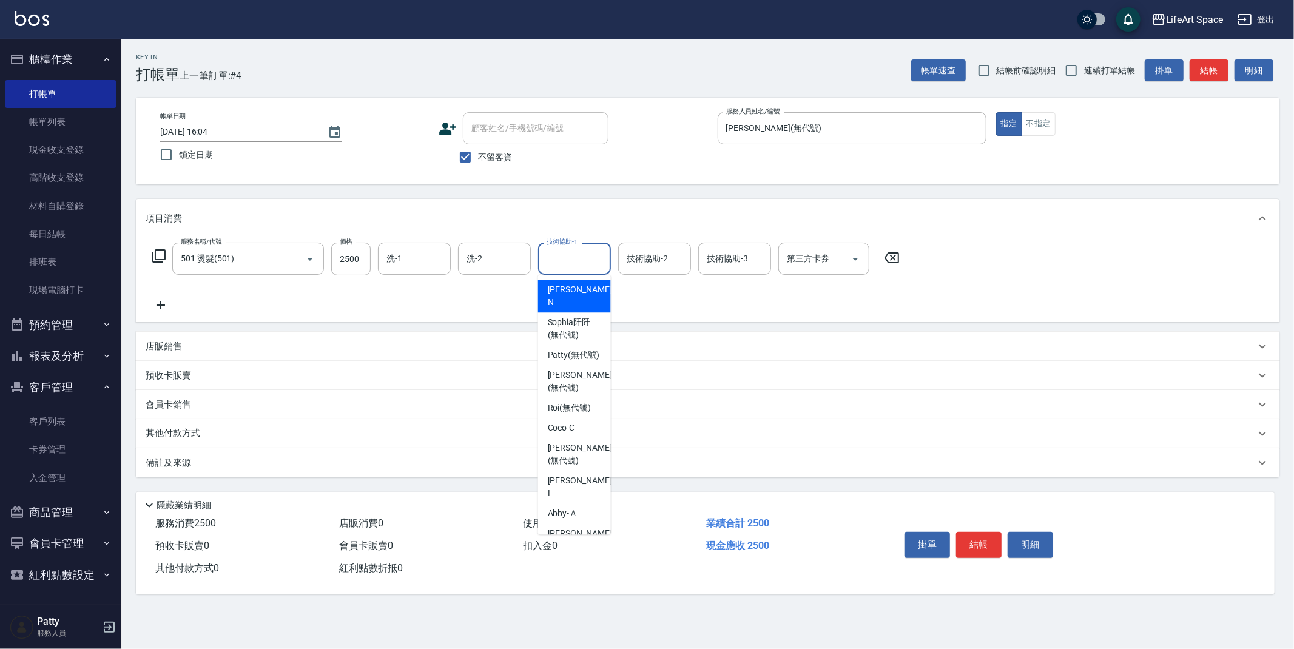
scroll to position [0, 0]
click at [582, 259] on input "技術協助-1" at bounding box center [575, 258] width 62 height 21
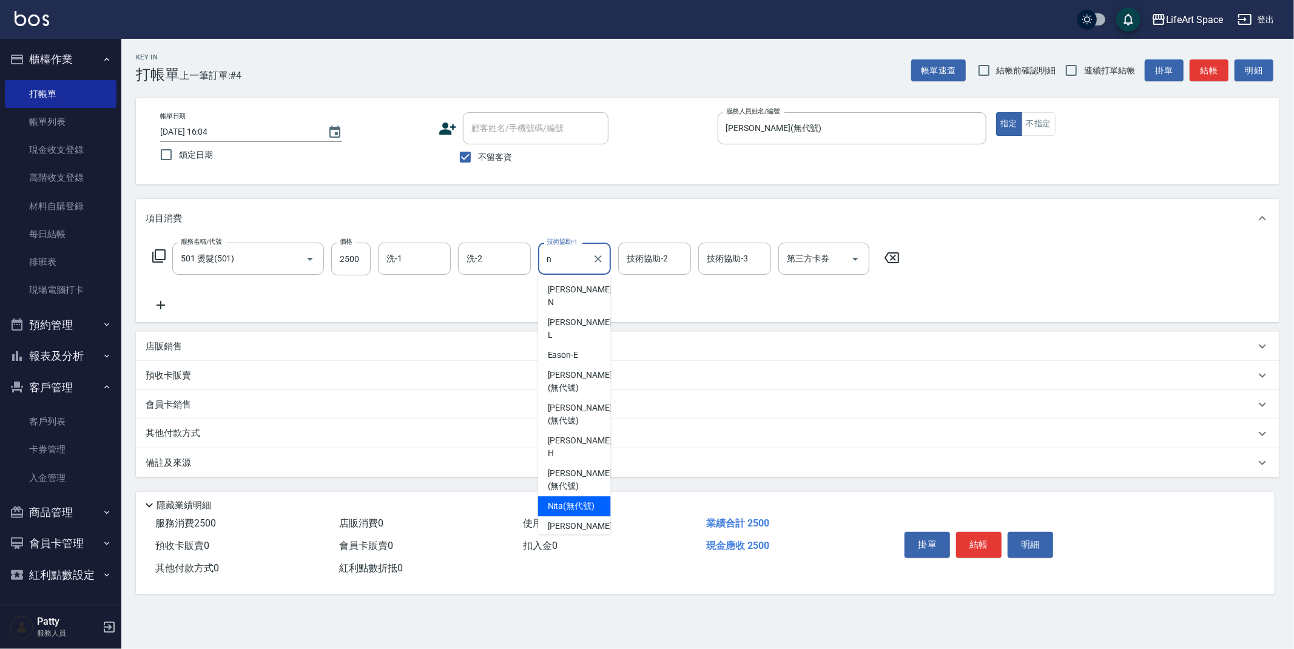
click at [575, 500] on span "Nita (無代號)" at bounding box center [571, 506] width 47 height 13
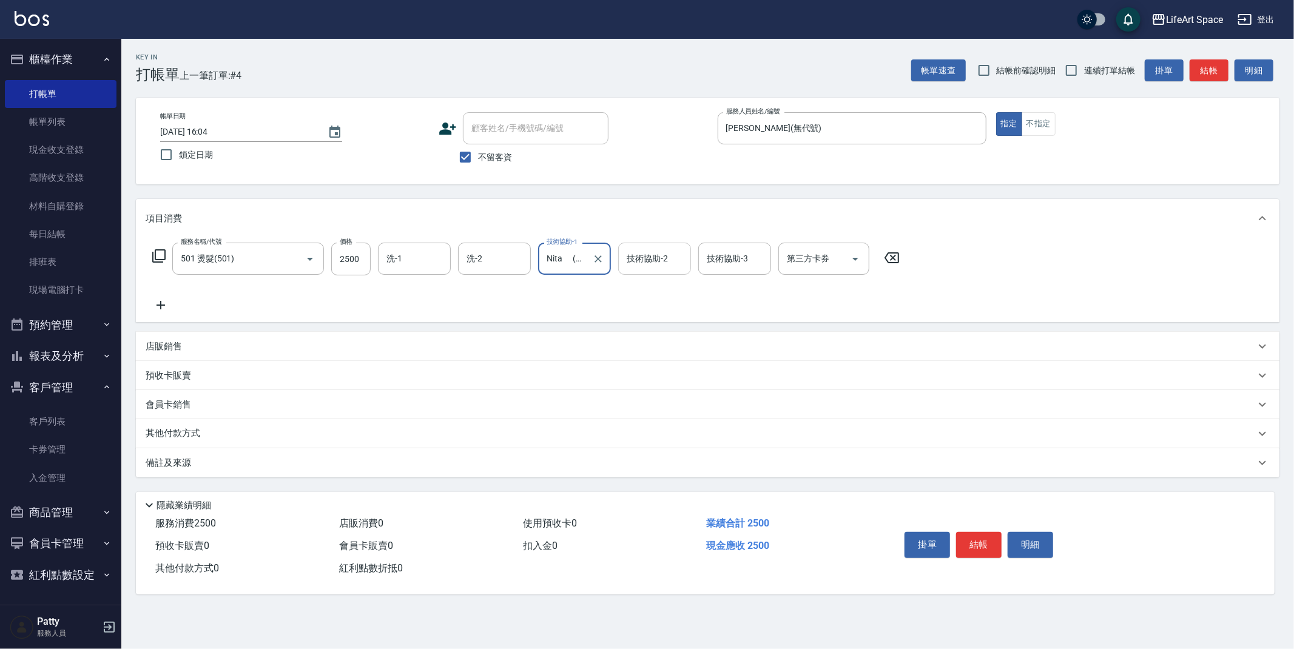
type input "Nita (無代號)"
click at [661, 259] on div "技術協助-2 技術協助-2" at bounding box center [654, 259] width 73 height 32
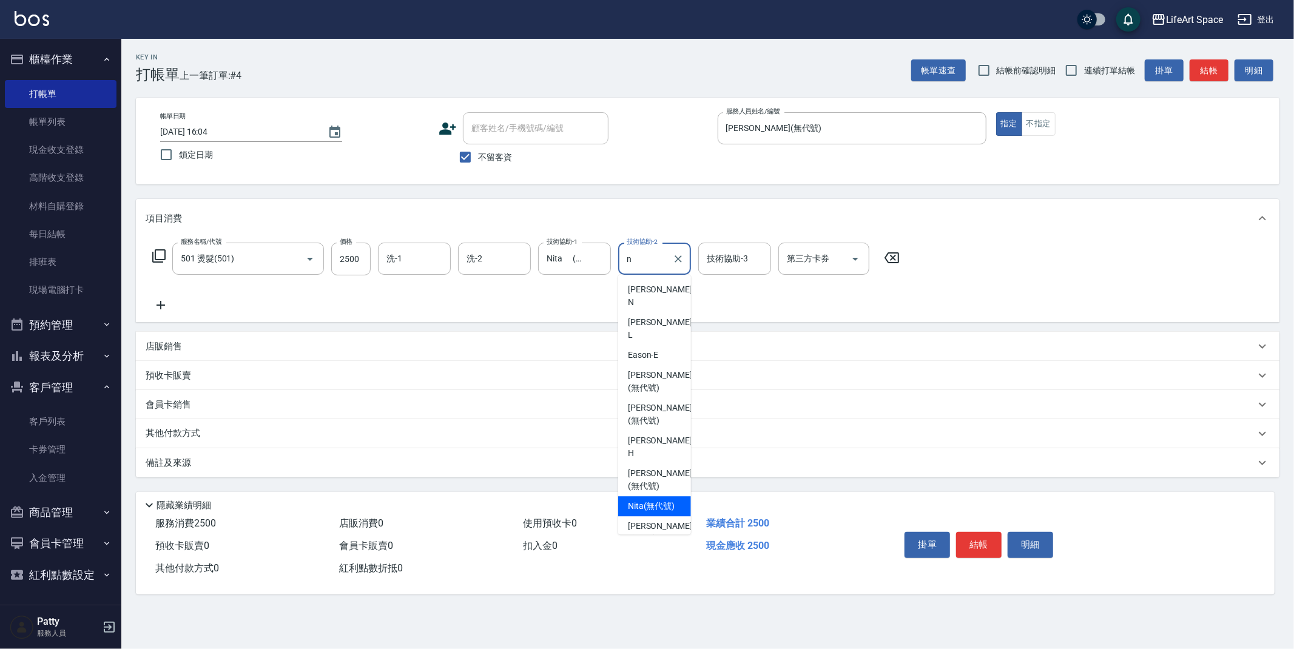
click at [660, 500] on span "Nita (無代號)" at bounding box center [651, 506] width 47 height 13
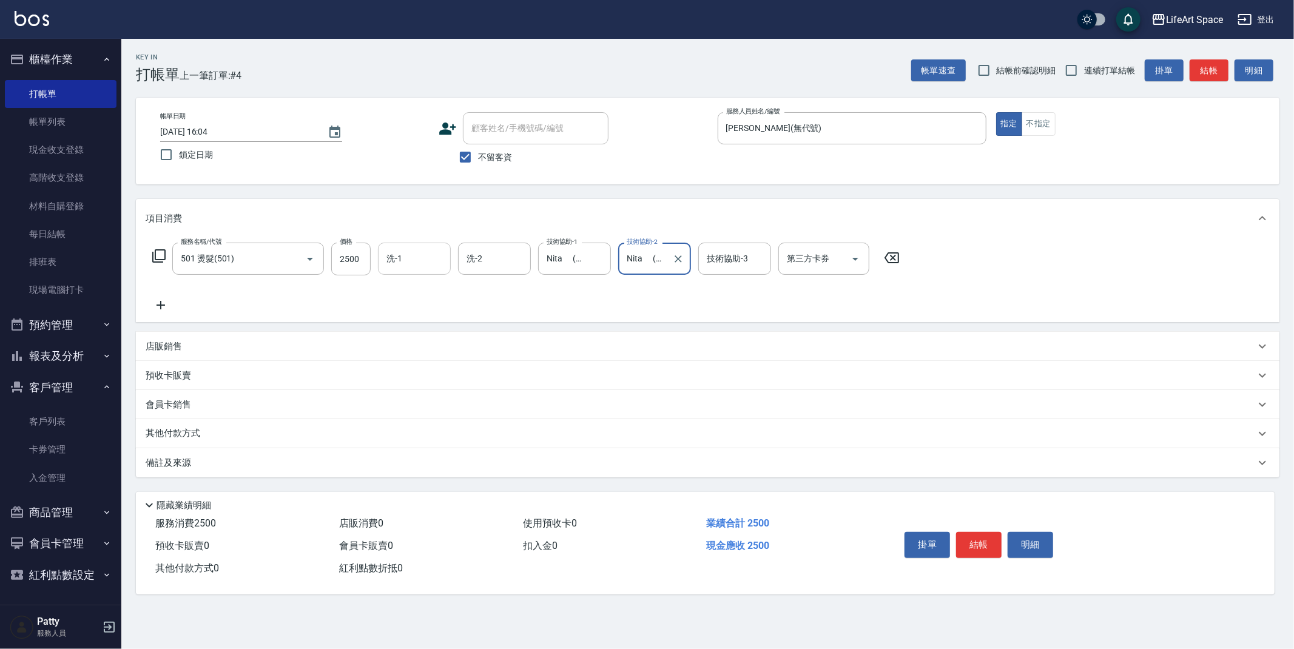
click at [444, 269] on div "洗-1" at bounding box center [414, 259] width 73 height 32
type input "Nita (無代號)"
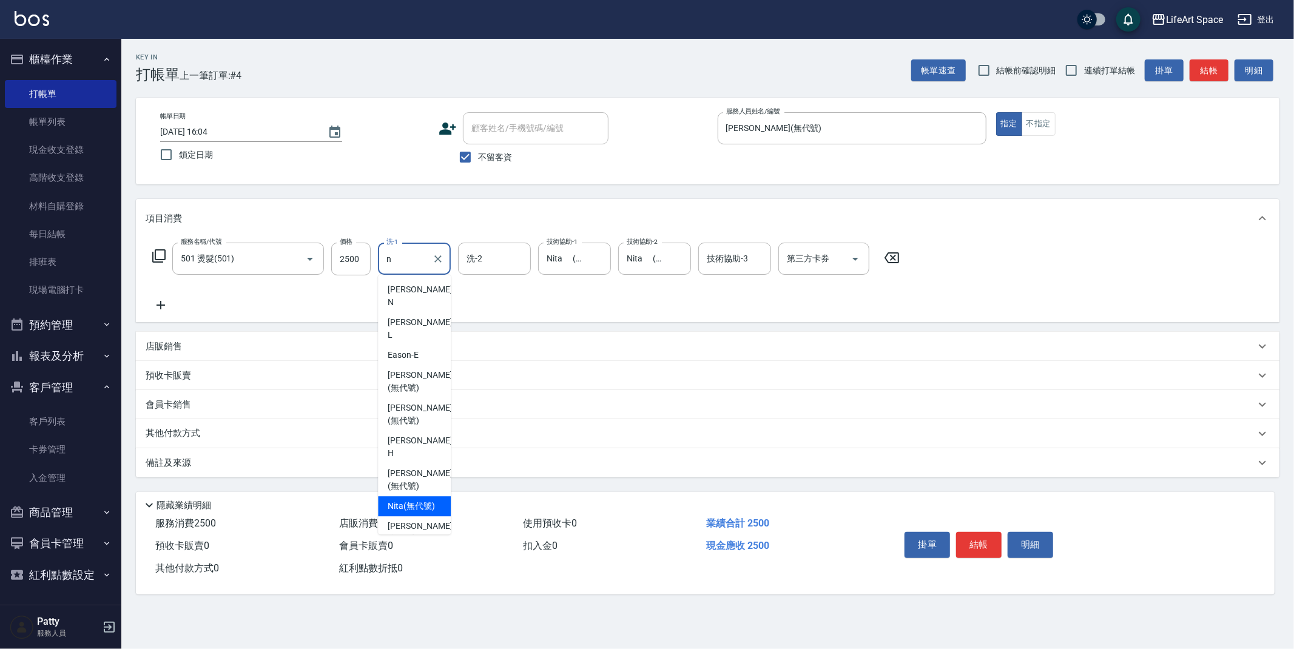
click at [415, 500] on span "Nita (無代號)" at bounding box center [411, 506] width 47 height 13
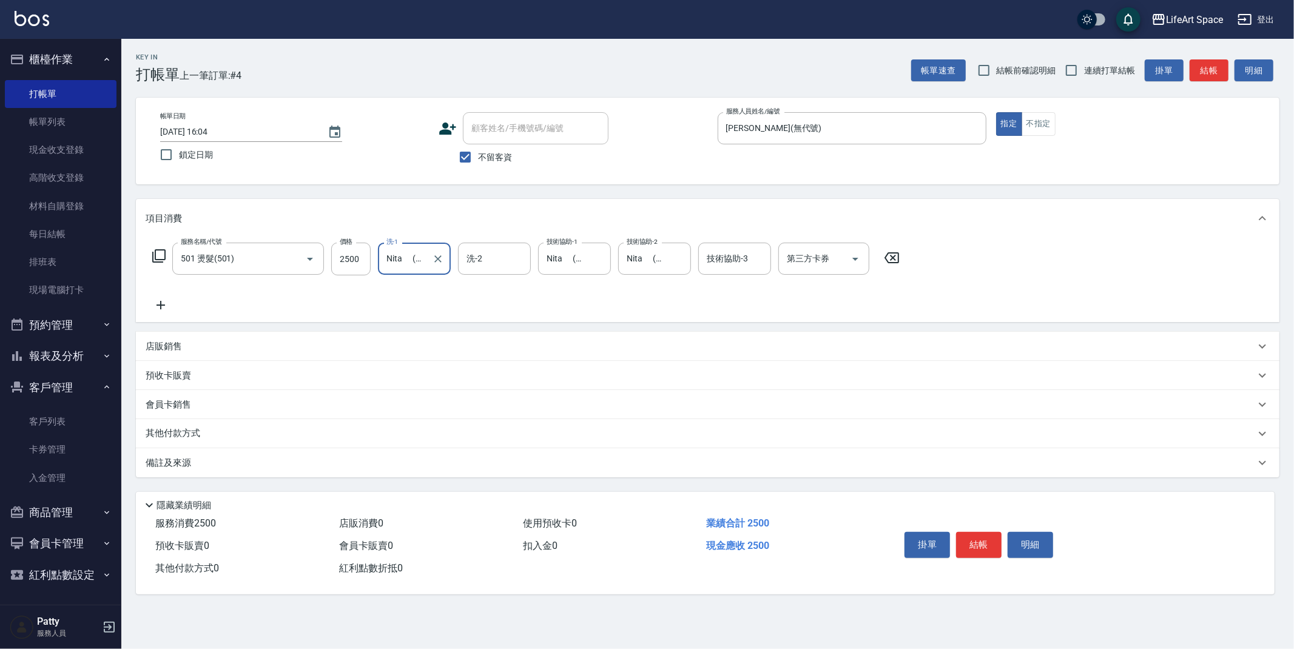
type input "Nita (無代號)"
click at [476, 262] on div "洗-2 洗-2" at bounding box center [494, 259] width 73 height 32
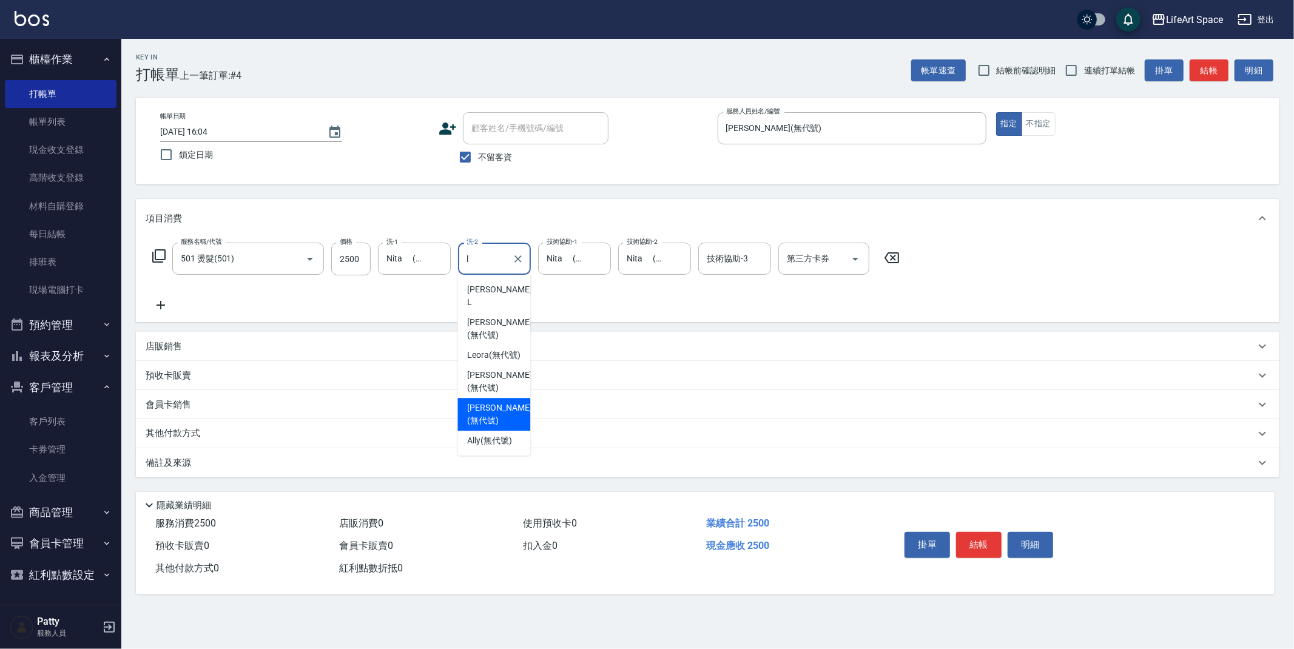
click at [485, 402] on span "Lillian (無代號)" at bounding box center [499, 414] width 64 height 25
type input "Lillian(無代號)"
click at [714, 259] on div "技術協助-3 技術協助-3" at bounding box center [734, 259] width 73 height 32
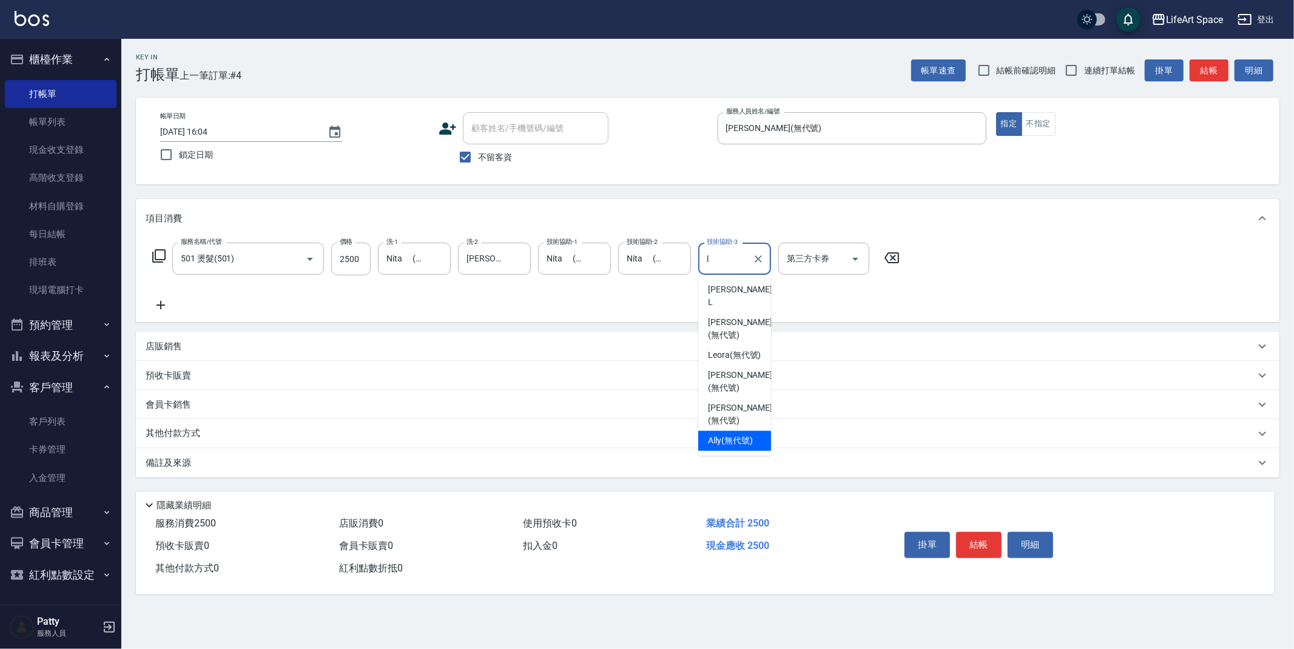
click at [738, 402] on span "Lillian (無代號)" at bounding box center [740, 414] width 64 height 25
type input "Lillian(無代號)"
click at [380, 459] on div "備註及來源" at bounding box center [701, 463] width 1110 height 13
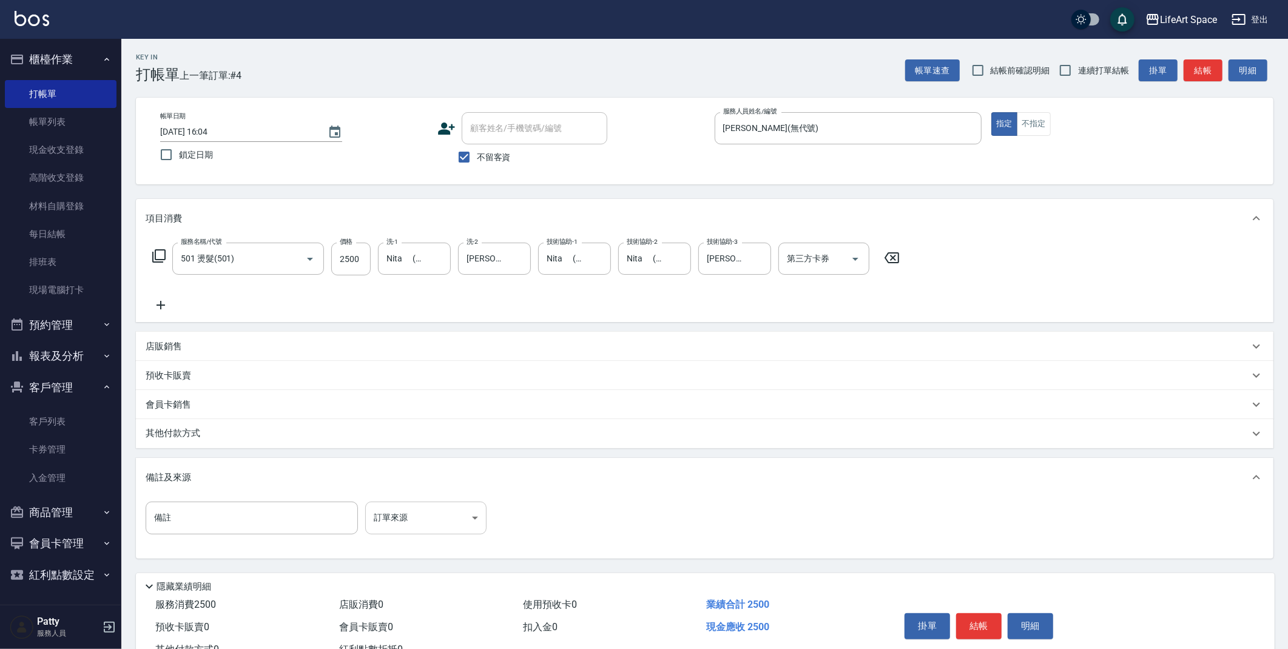
click at [466, 532] on body "LifeArt Space 登出 櫃檯作業 打帳單 帳單列表 現金收支登錄 高階收支登錄 材料自購登錄 每日結帳 排班表 現場電腦打卡 預約管理 預約管理 單…" at bounding box center [644, 345] width 1288 height 691
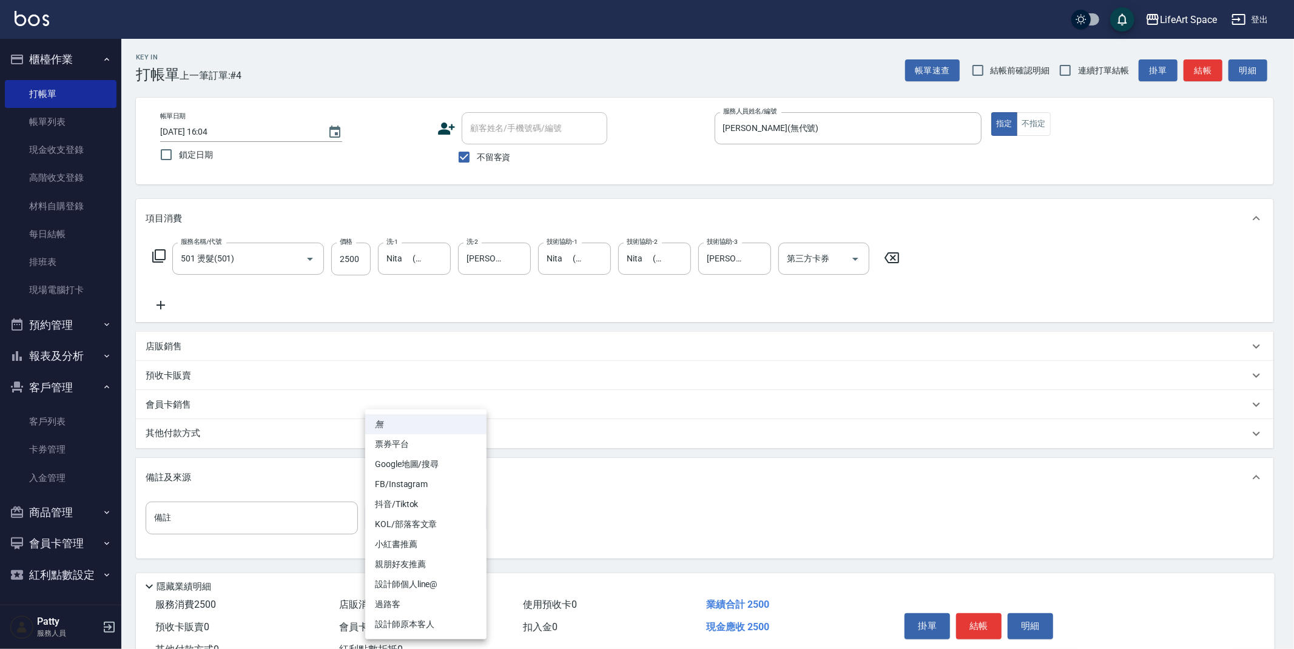
click at [429, 478] on li "FB/Instagram" at bounding box center [425, 485] width 121 height 20
type input "FB/Instagram"
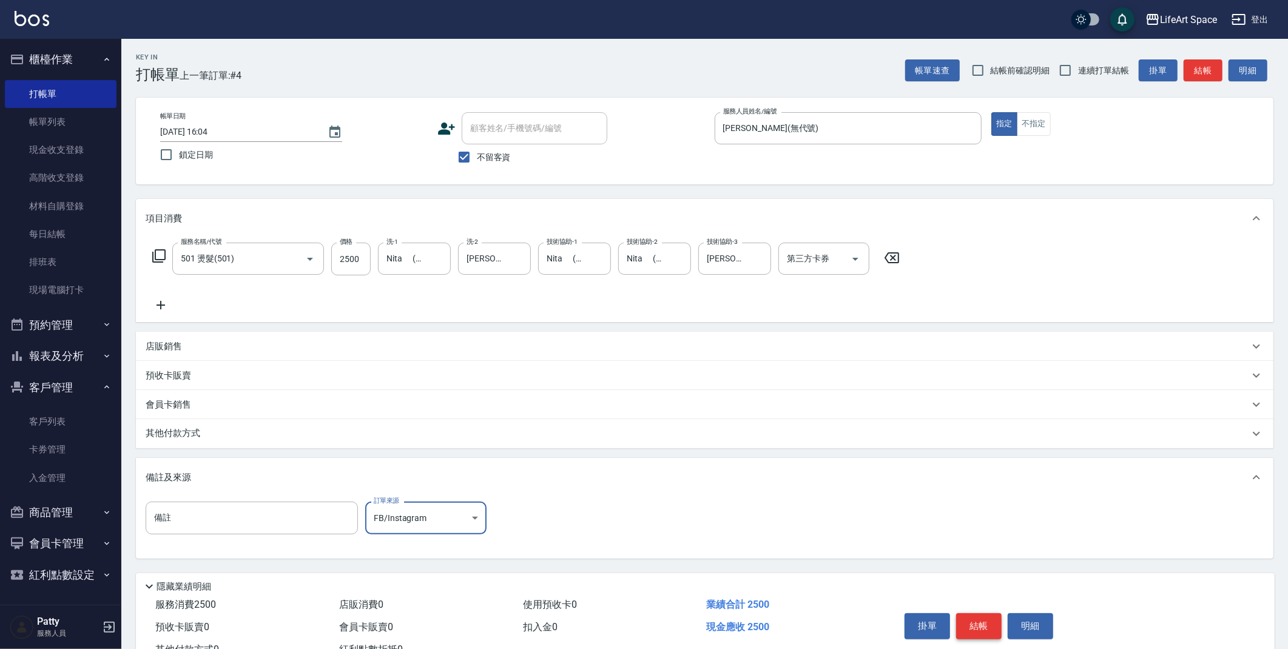
click at [975, 621] on button "結帳" at bounding box center [979, 625] width 46 height 25
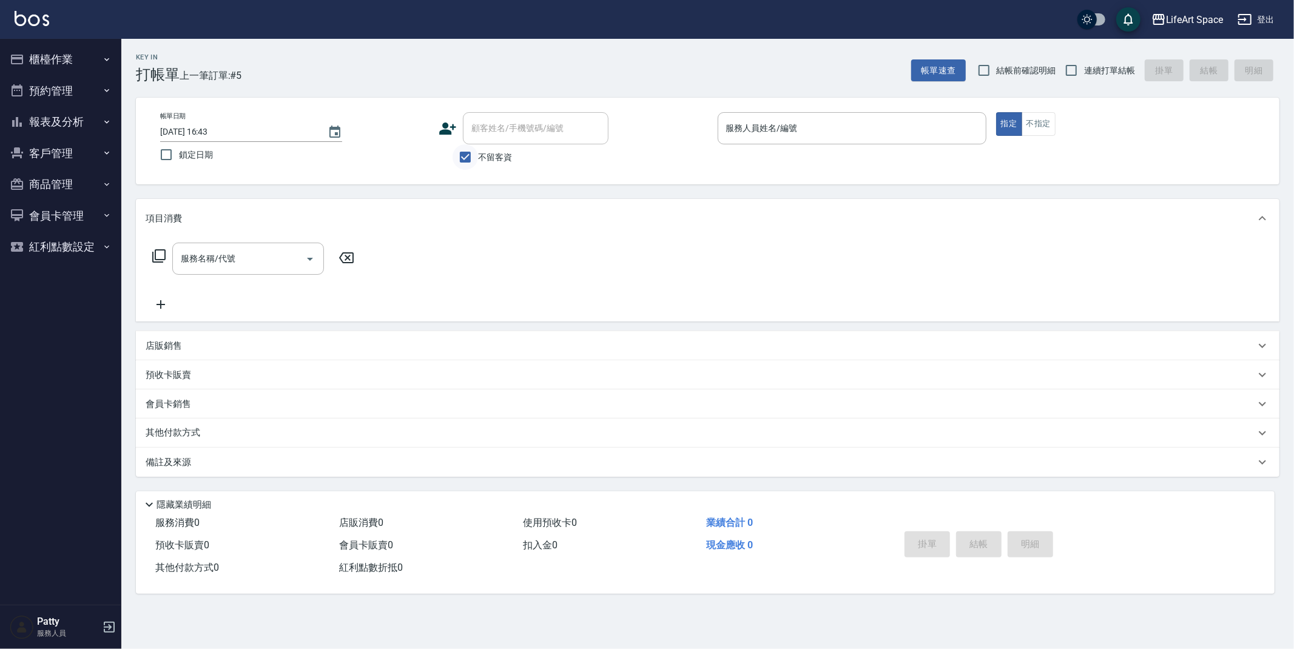
click at [464, 158] on input "不留客資" at bounding box center [465, 156] width 25 height 25
checkbox input "false"
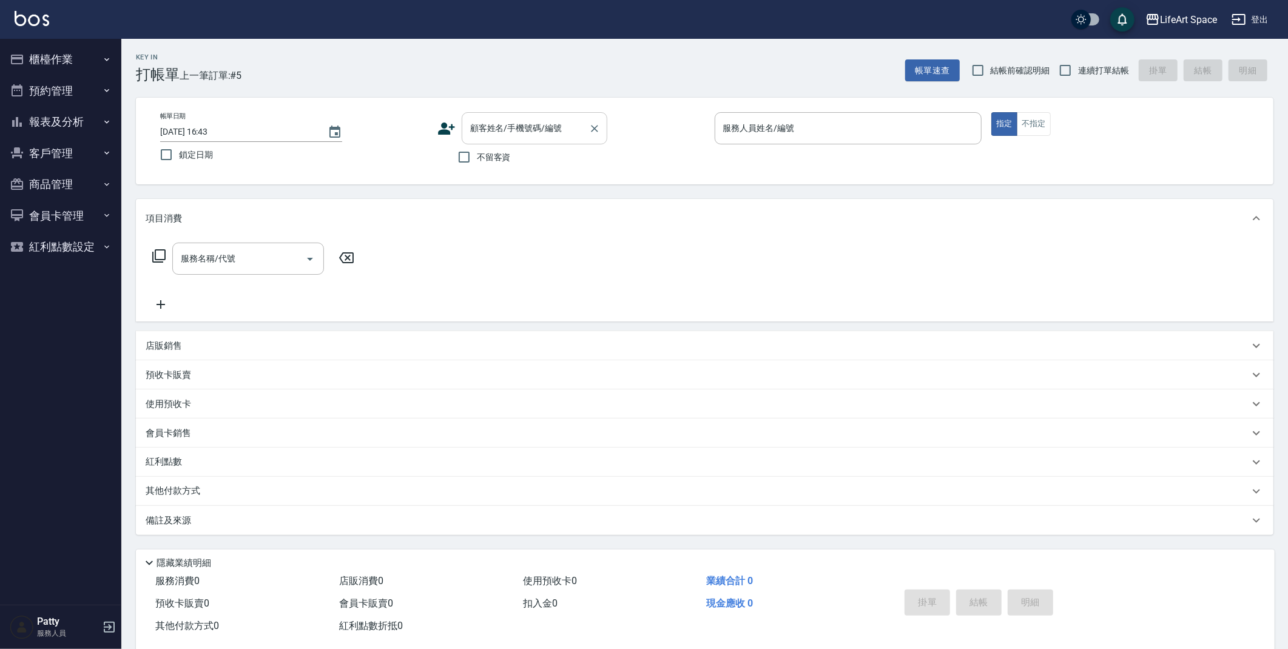
click at [499, 132] on div "顧客姓名/手機號碼/編號 顧客姓名/手機號碼/編號" at bounding box center [535, 128] width 146 height 32
type input "7733"
